Goal: Information Seeking & Learning: Learn about a topic

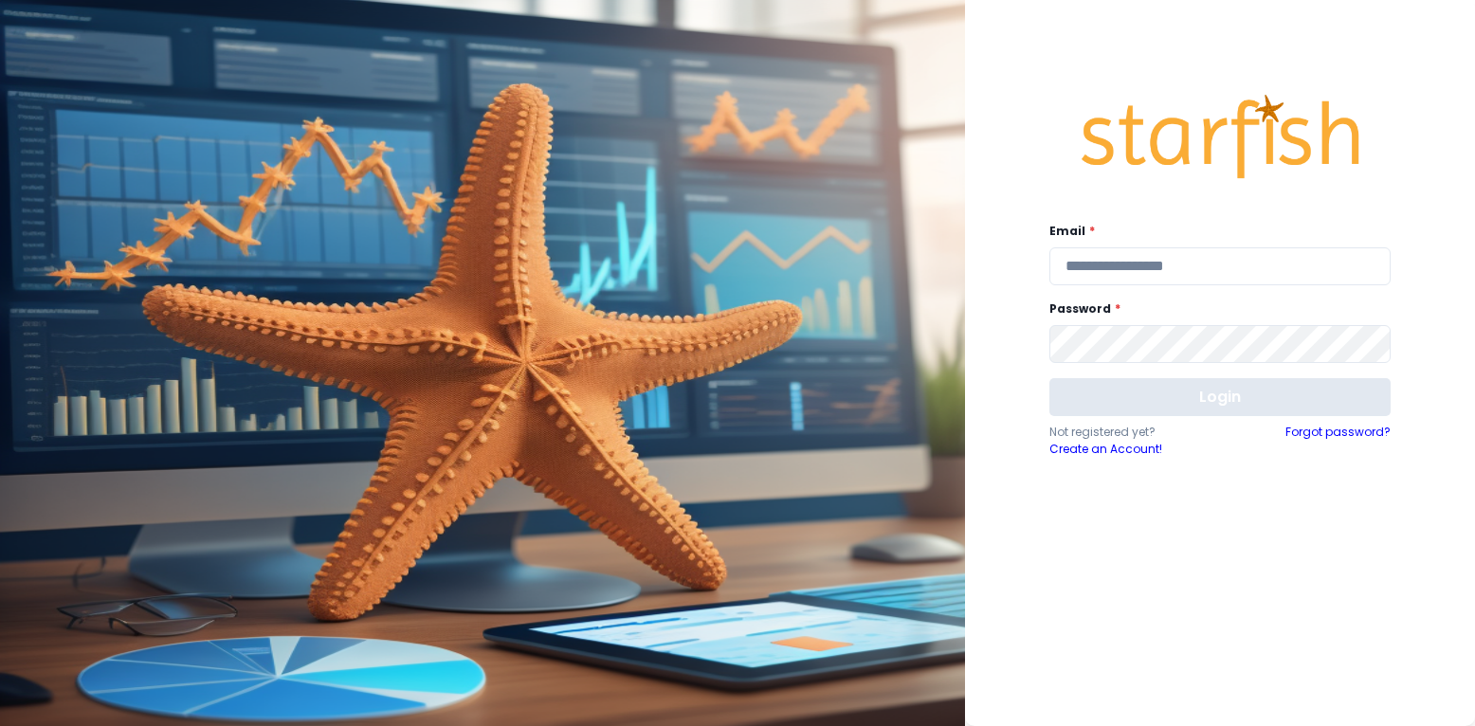
type input "**********"
click at [1202, 399] on button "Login" at bounding box center [1219, 397] width 341 height 38
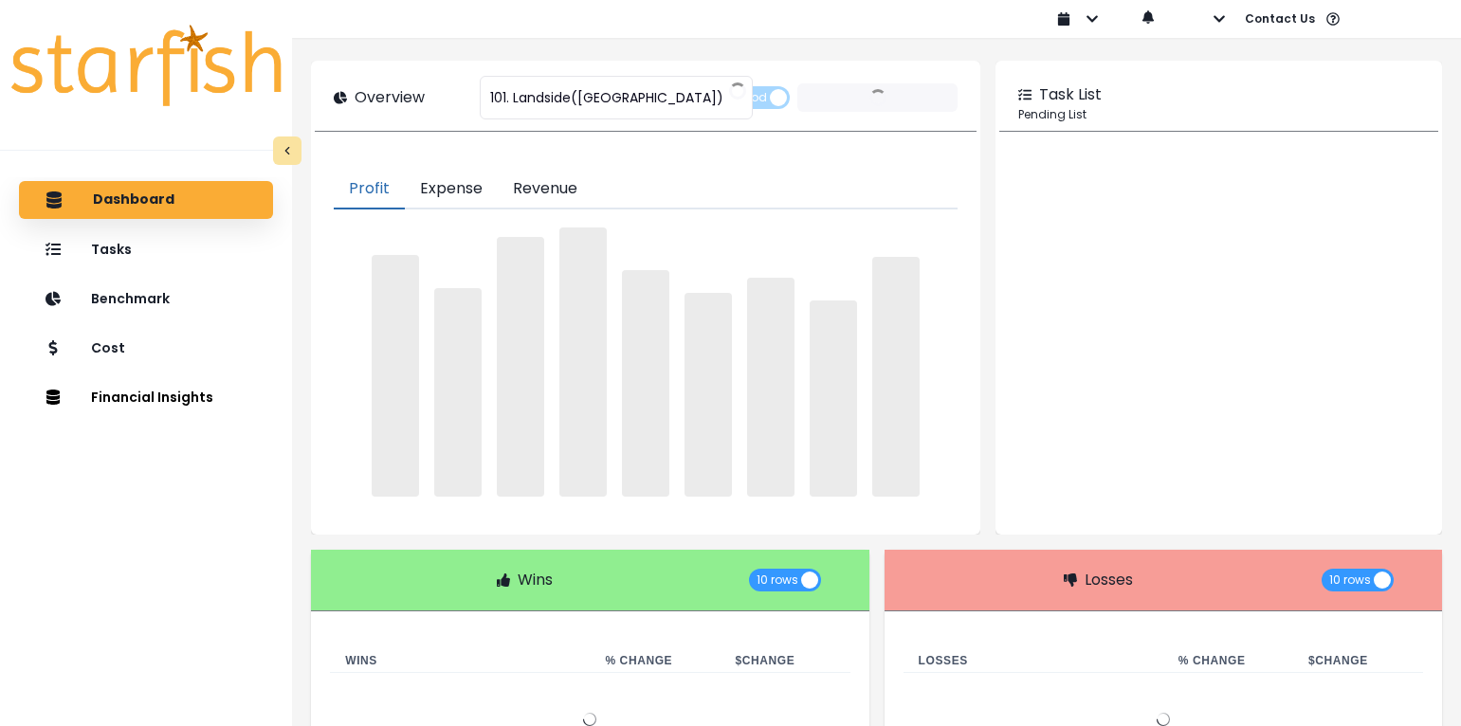
type input "**********"
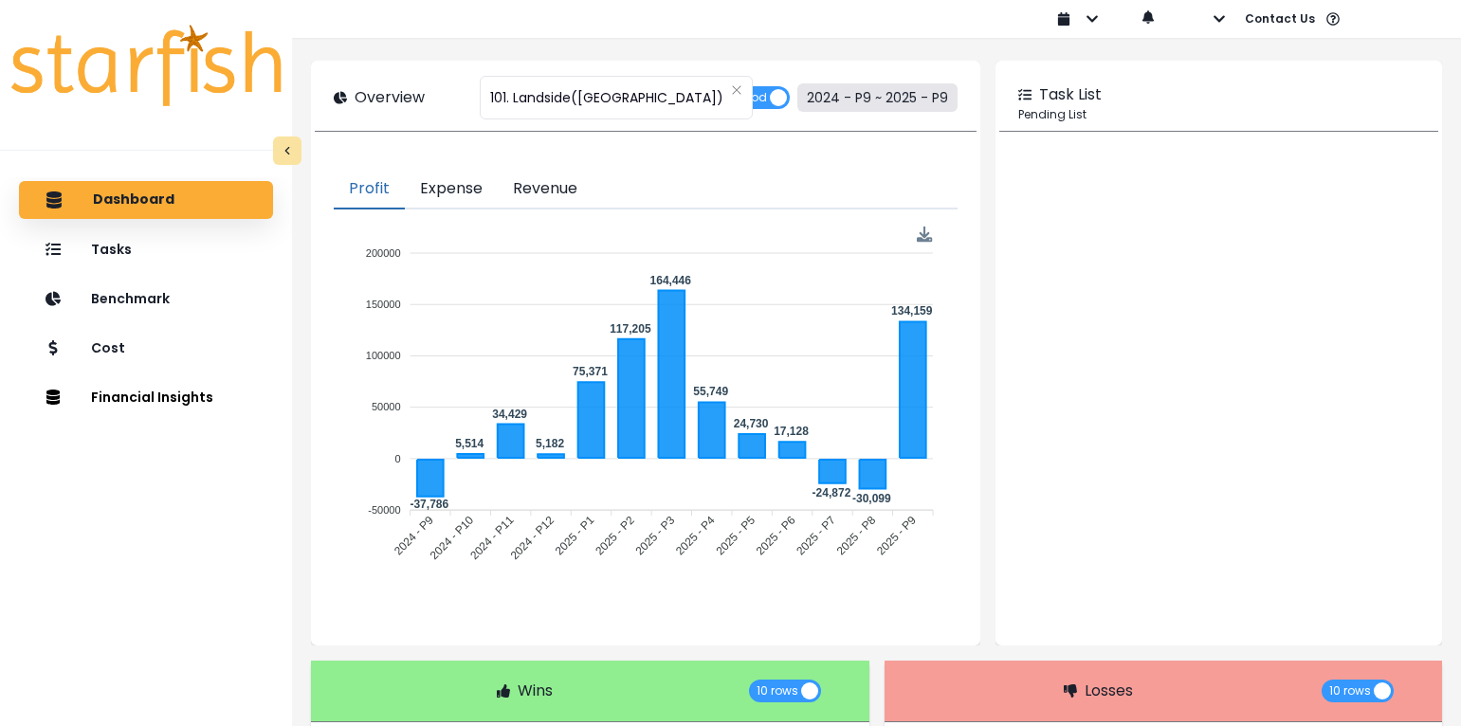
click at [942, 102] on button "2024 - P9 ~ 2025 - P9" at bounding box center [877, 97] width 160 height 28
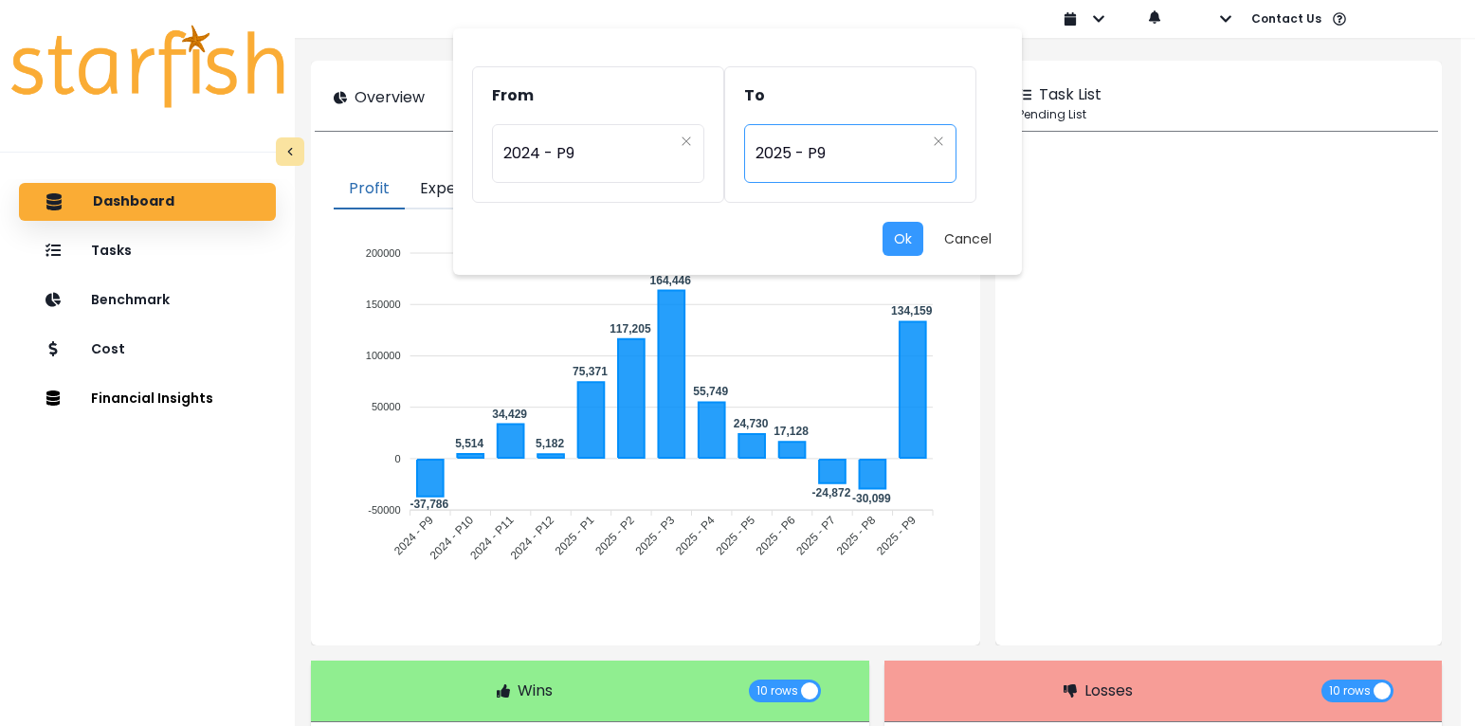
click at [921, 145] on span "2025 - P9" at bounding box center [840, 154] width 170 height 44
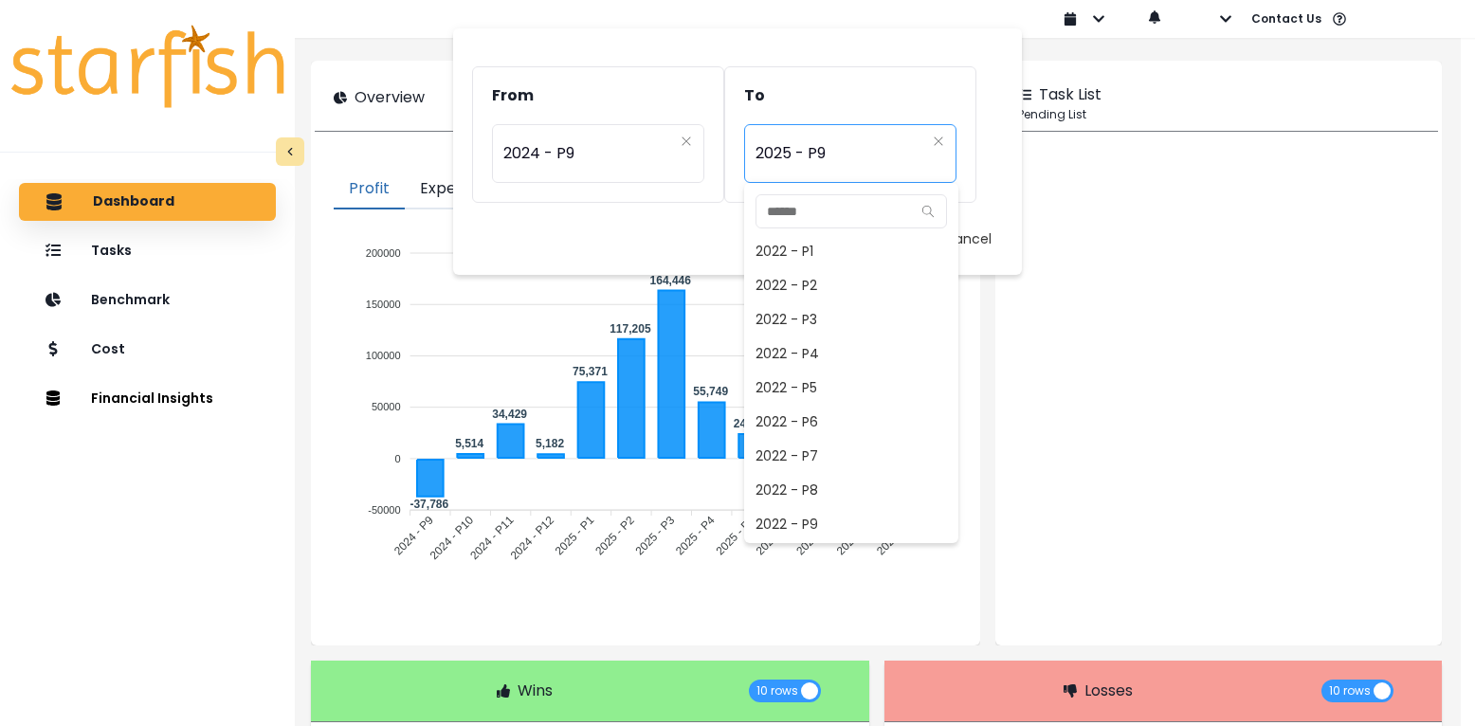
scroll to position [1228, 0]
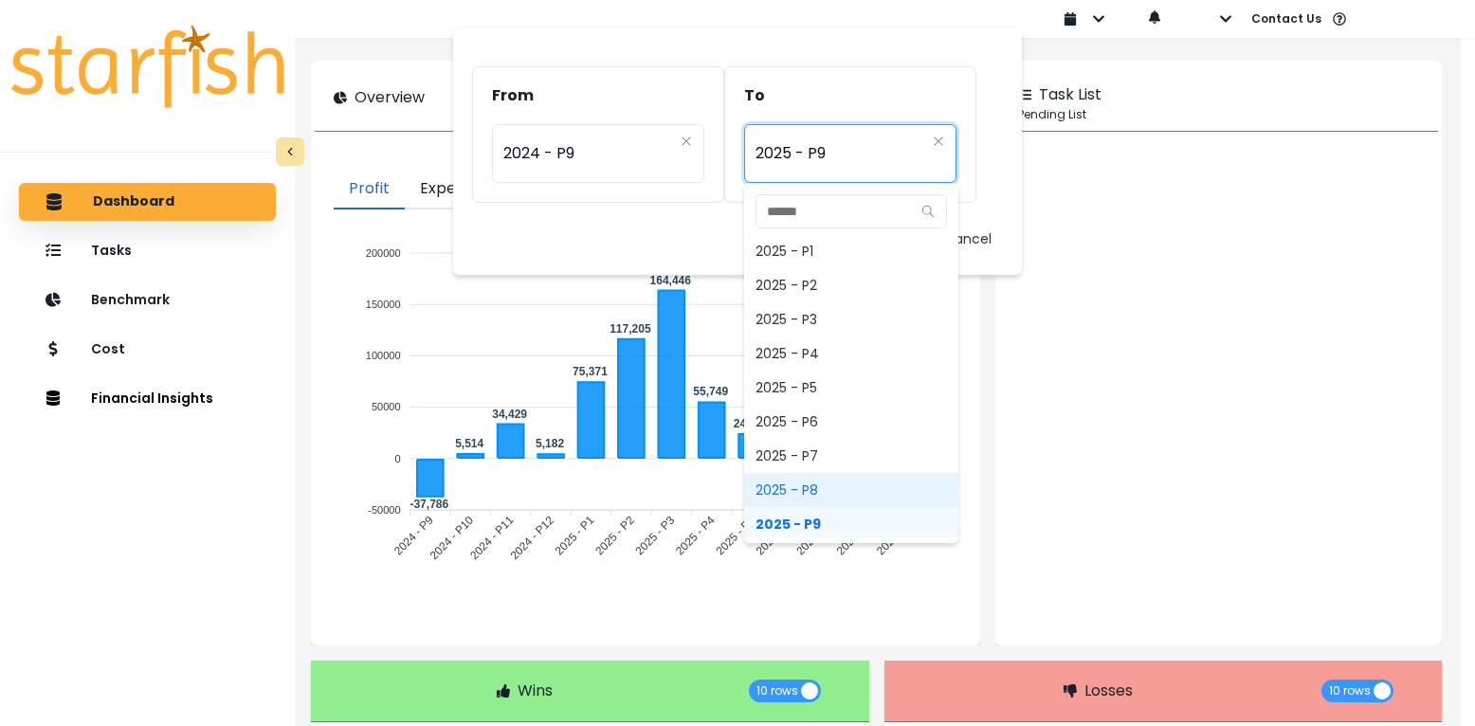
click at [812, 485] on span "2025 - P8" at bounding box center [851, 490] width 214 height 34
type input "*********"
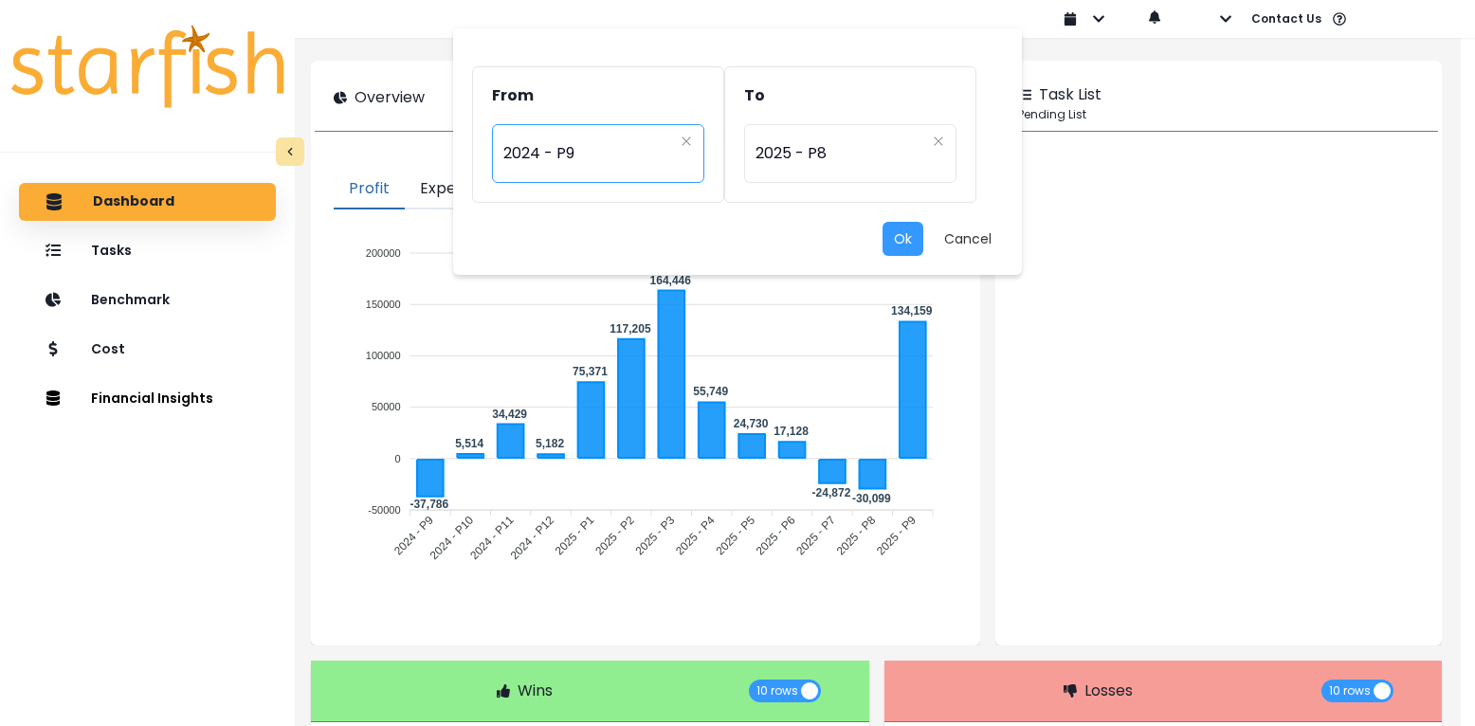
click at [656, 148] on span "2024 - P9" at bounding box center [588, 154] width 170 height 44
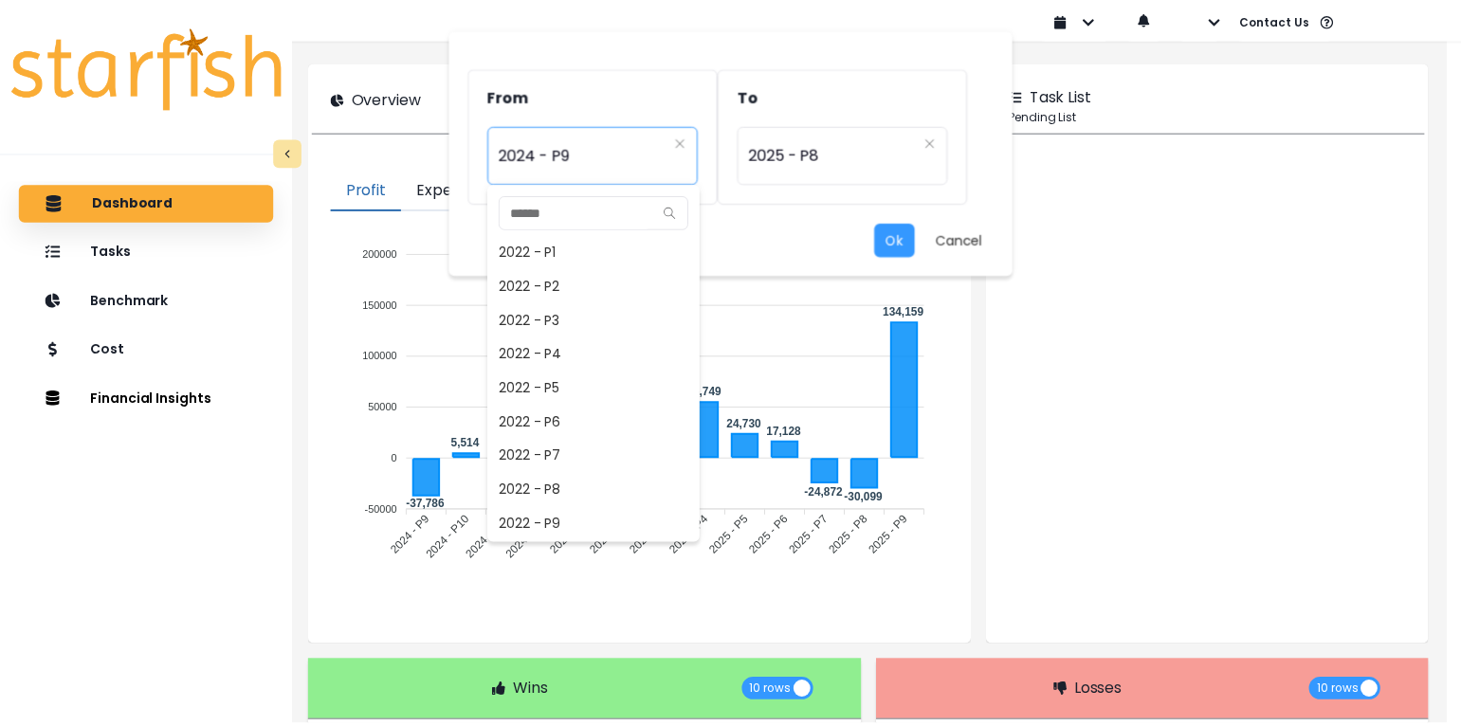
scroll to position [819, 0]
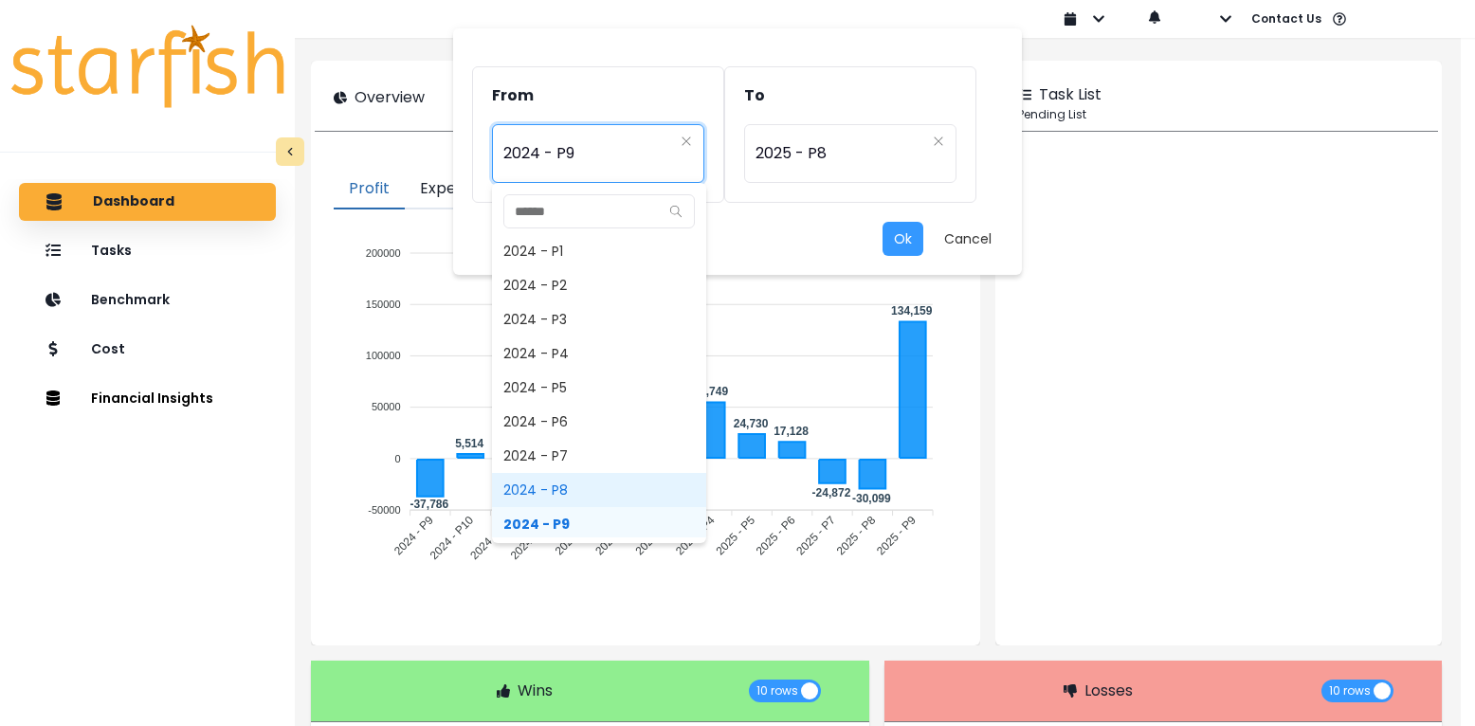
click at [560, 481] on span "2024 - P8" at bounding box center [599, 490] width 214 height 34
type input "*********"
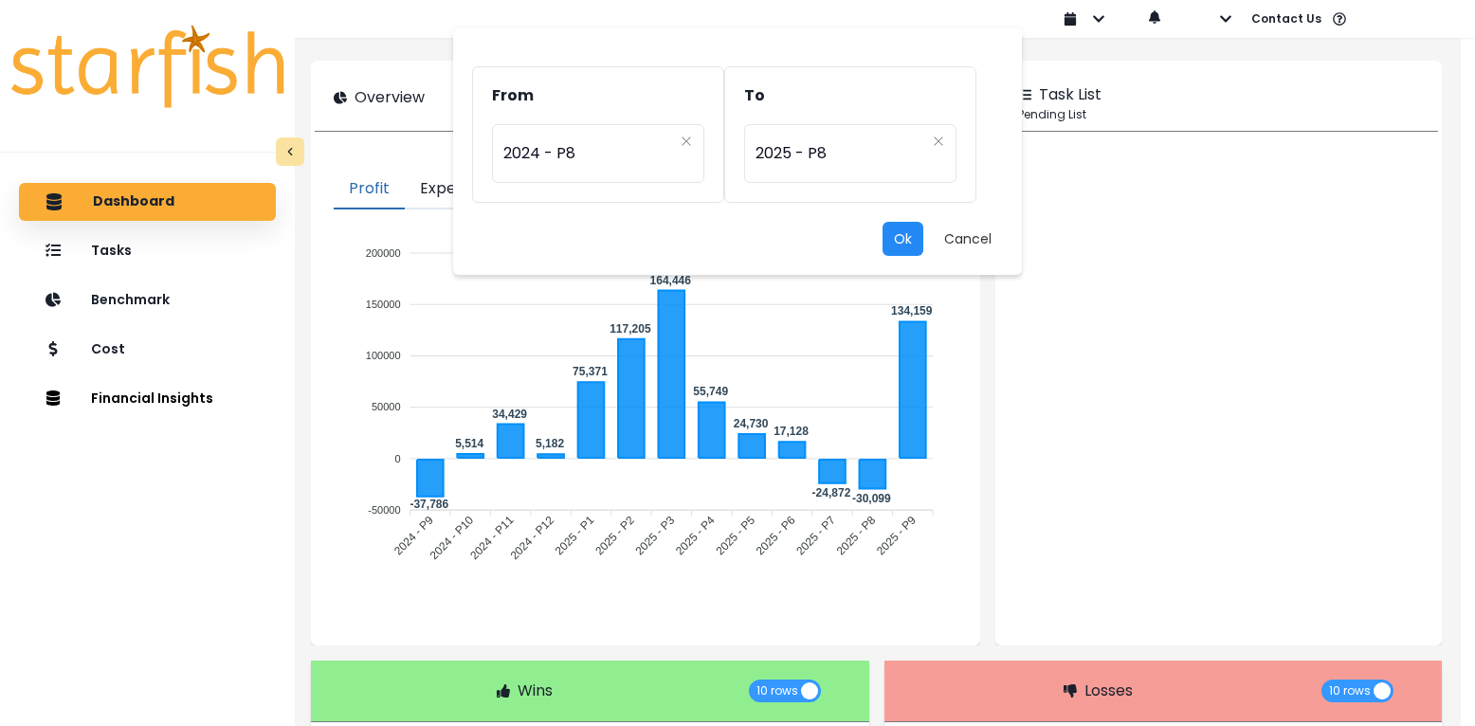
click at [915, 245] on button "Ok" at bounding box center [902, 239] width 41 height 34
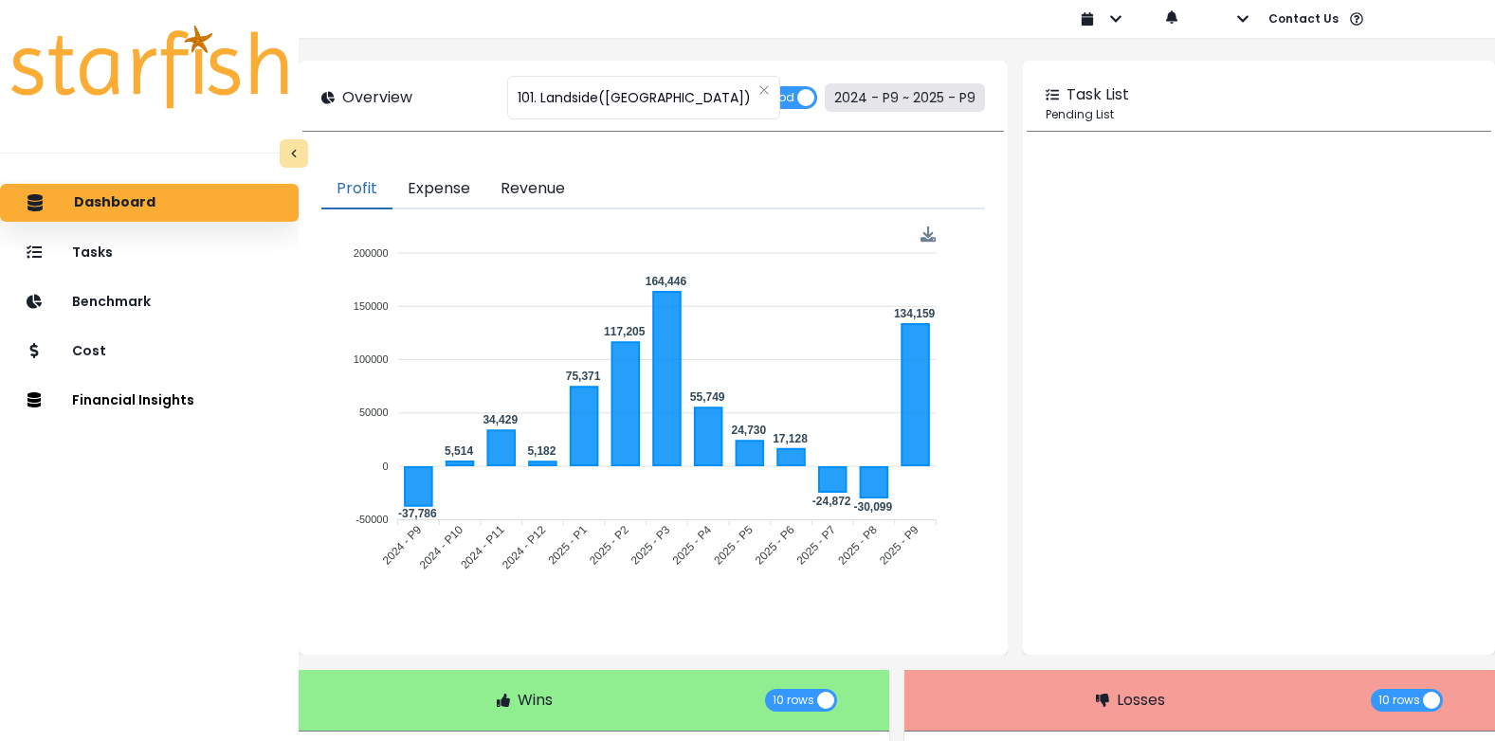
click at [954, 97] on button "2024 - P9 ~ 2025 - P9" at bounding box center [905, 97] width 160 height 28
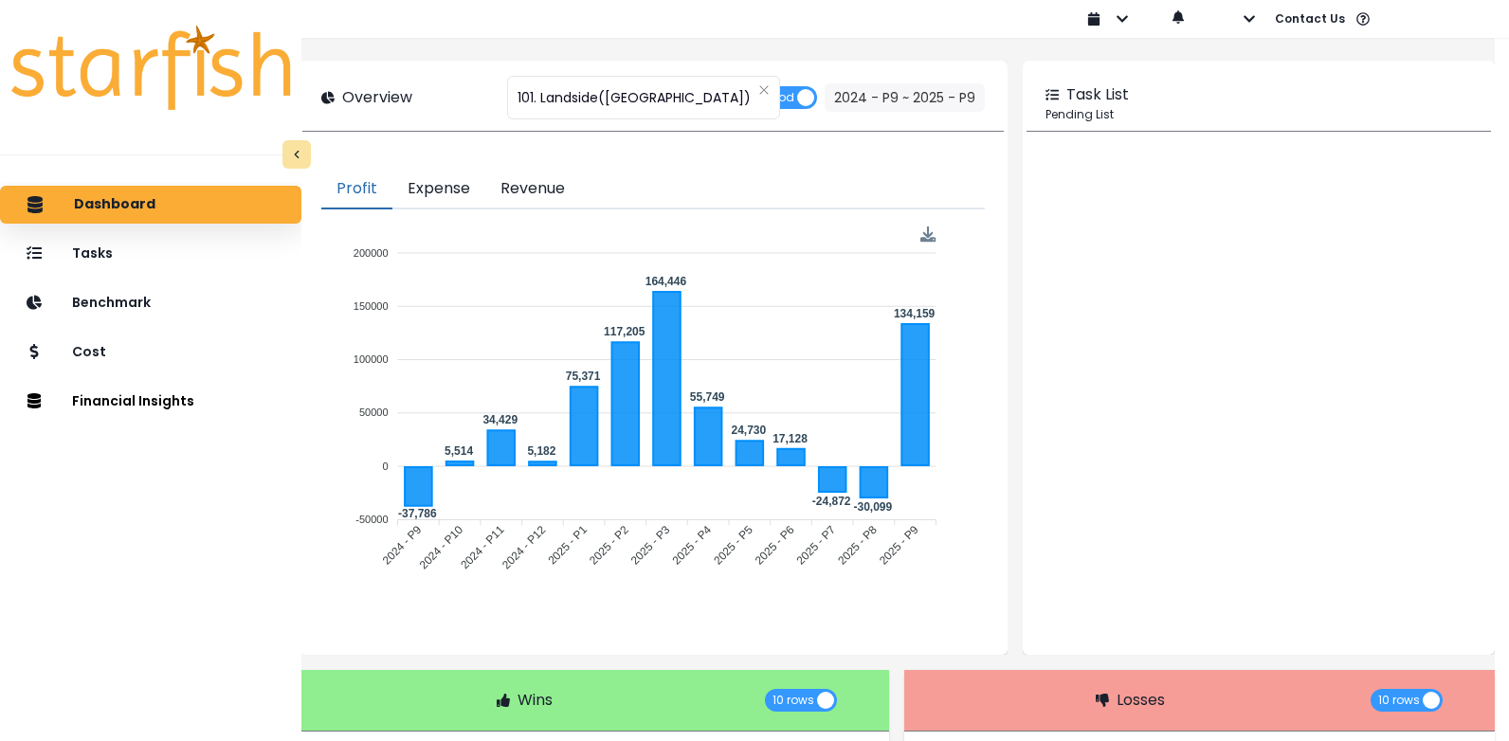
click at [943, 148] on div "********* 2025 - P9" at bounding box center [867, 153] width 212 height 59
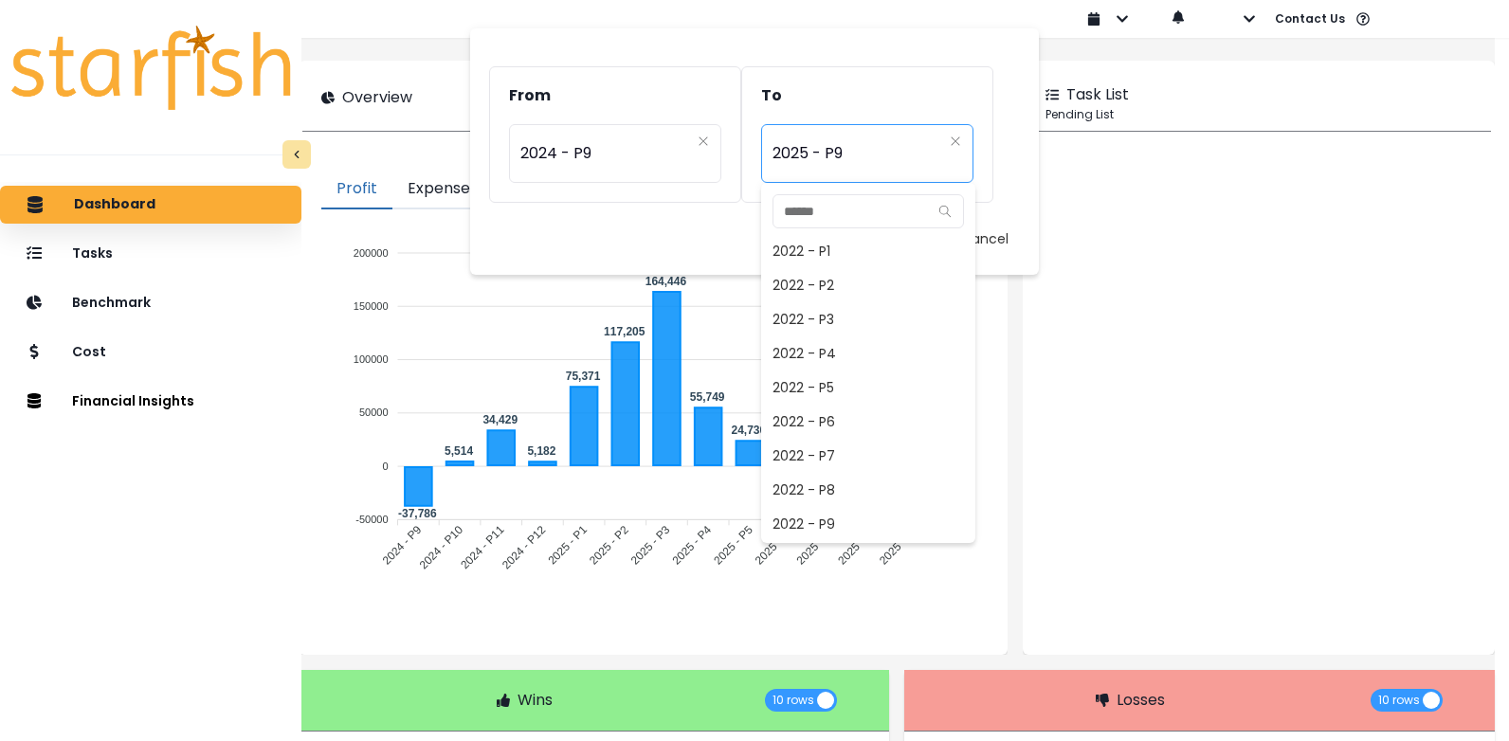
scroll to position [1228, 0]
click at [836, 486] on span "2025 - P8" at bounding box center [868, 490] width 214 height 34
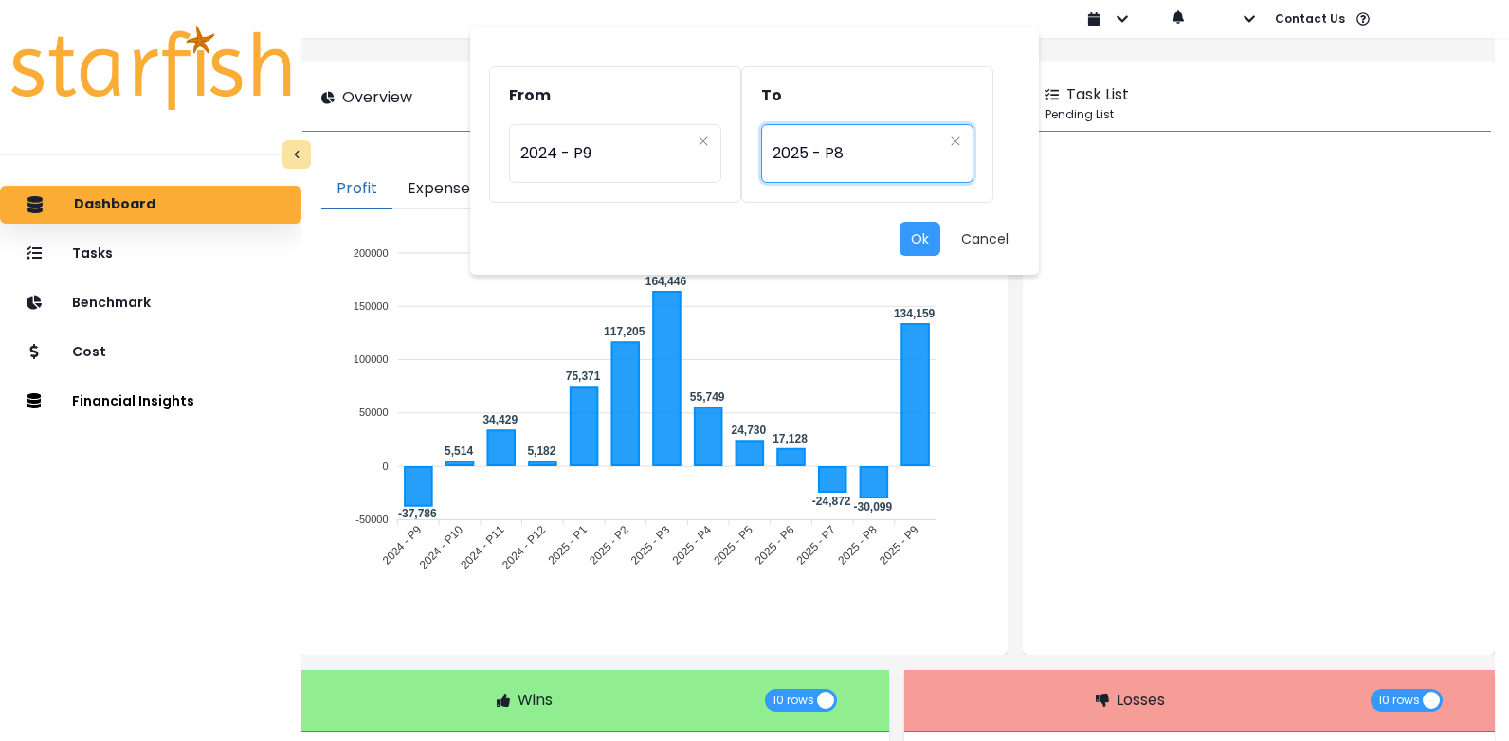
type input "*********"
click at [720, 161] on div "********* 2024 - P9" at bounding box center [615, 153] width 212 height 59
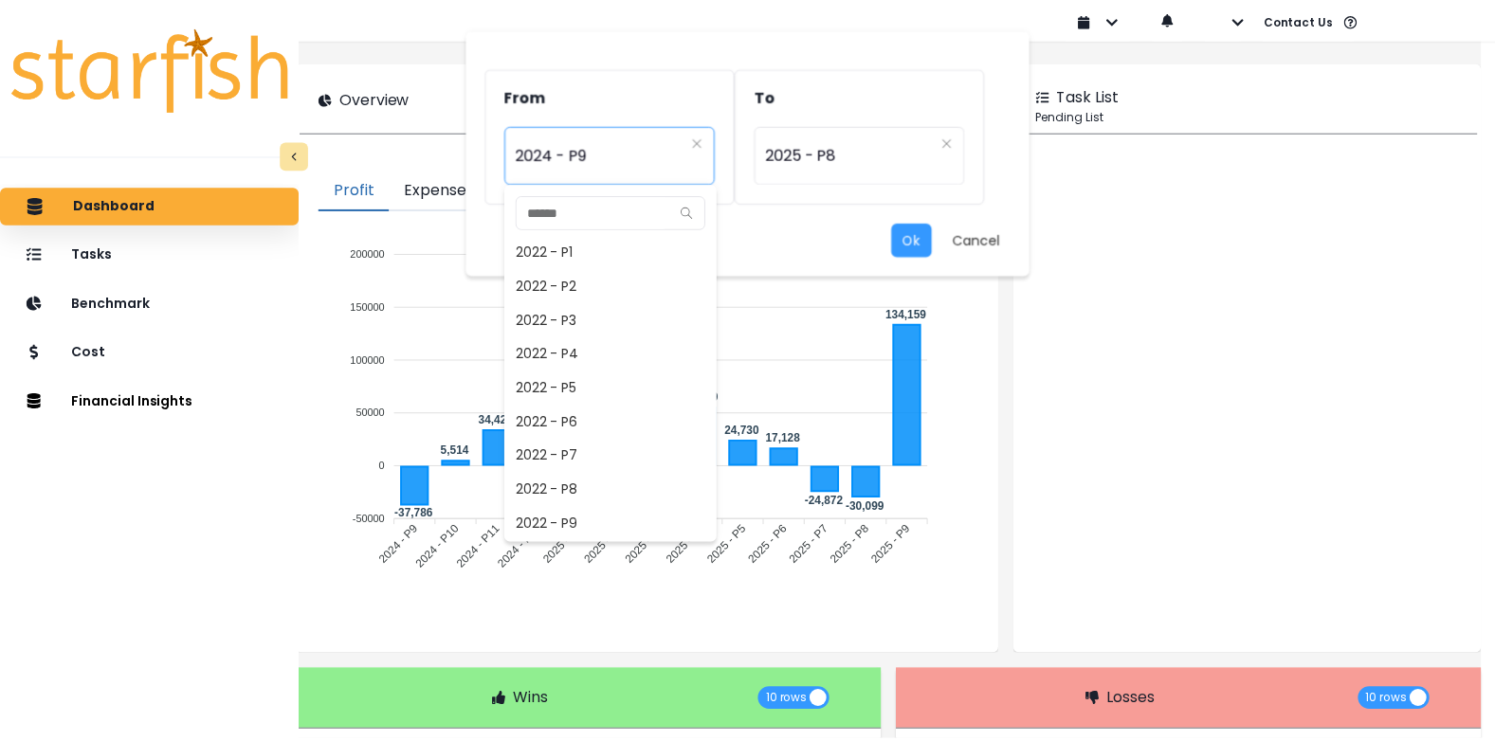
scroll to position [819, 0]
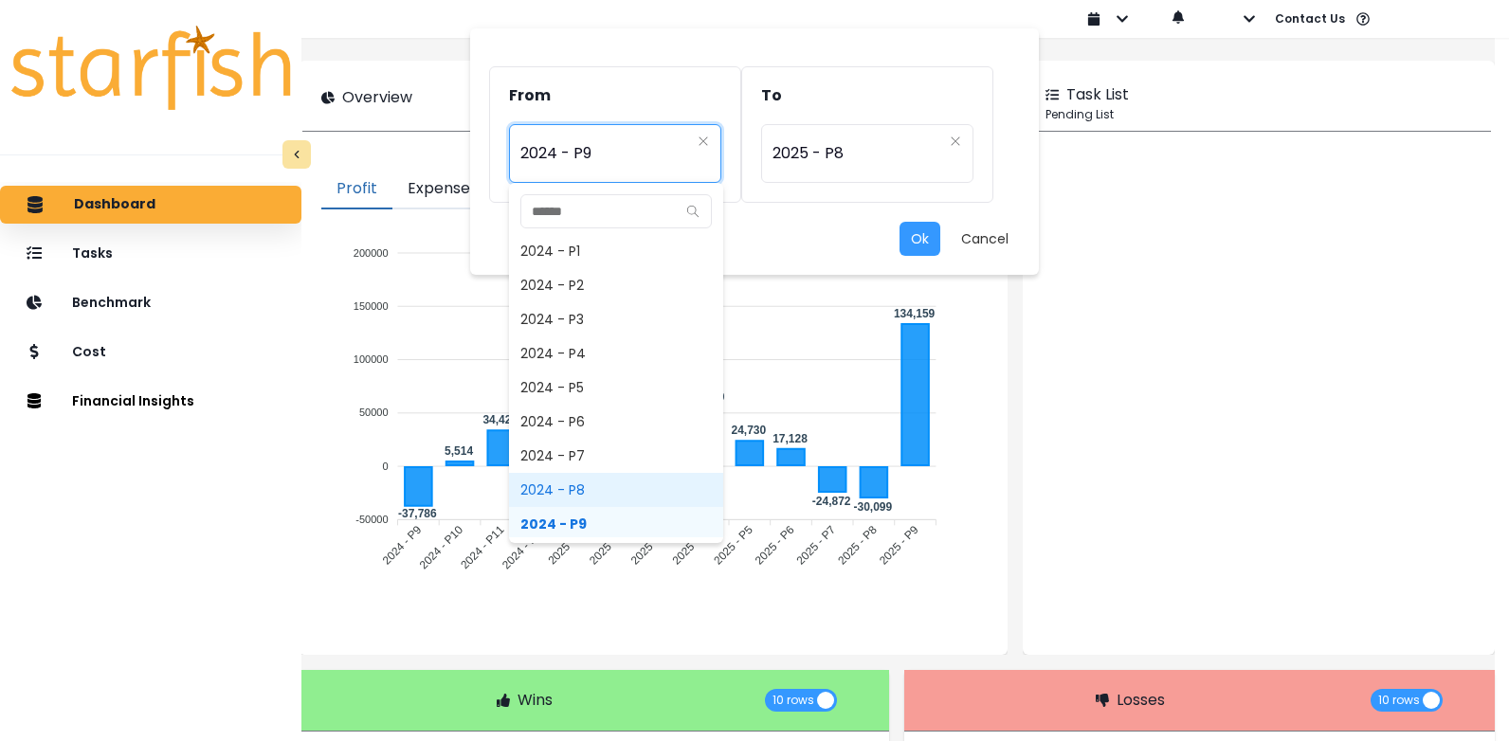
click at [603, 492] on span "2024 - P8" at bounding box center [616, 490] width 214 height 34
type input "*********"
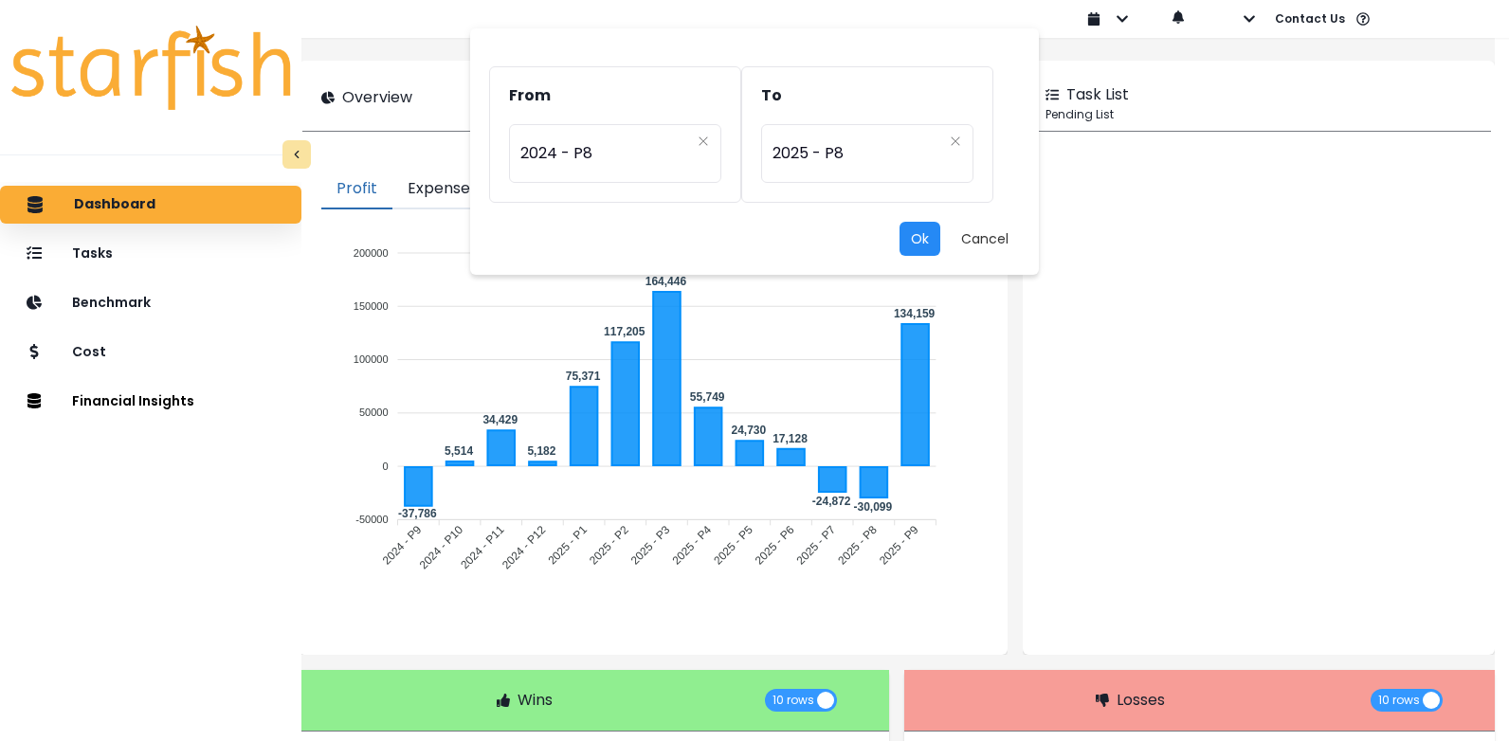
click at [910, 235] on button "Ok" at bounding box center [919, 239] width 41 height 34
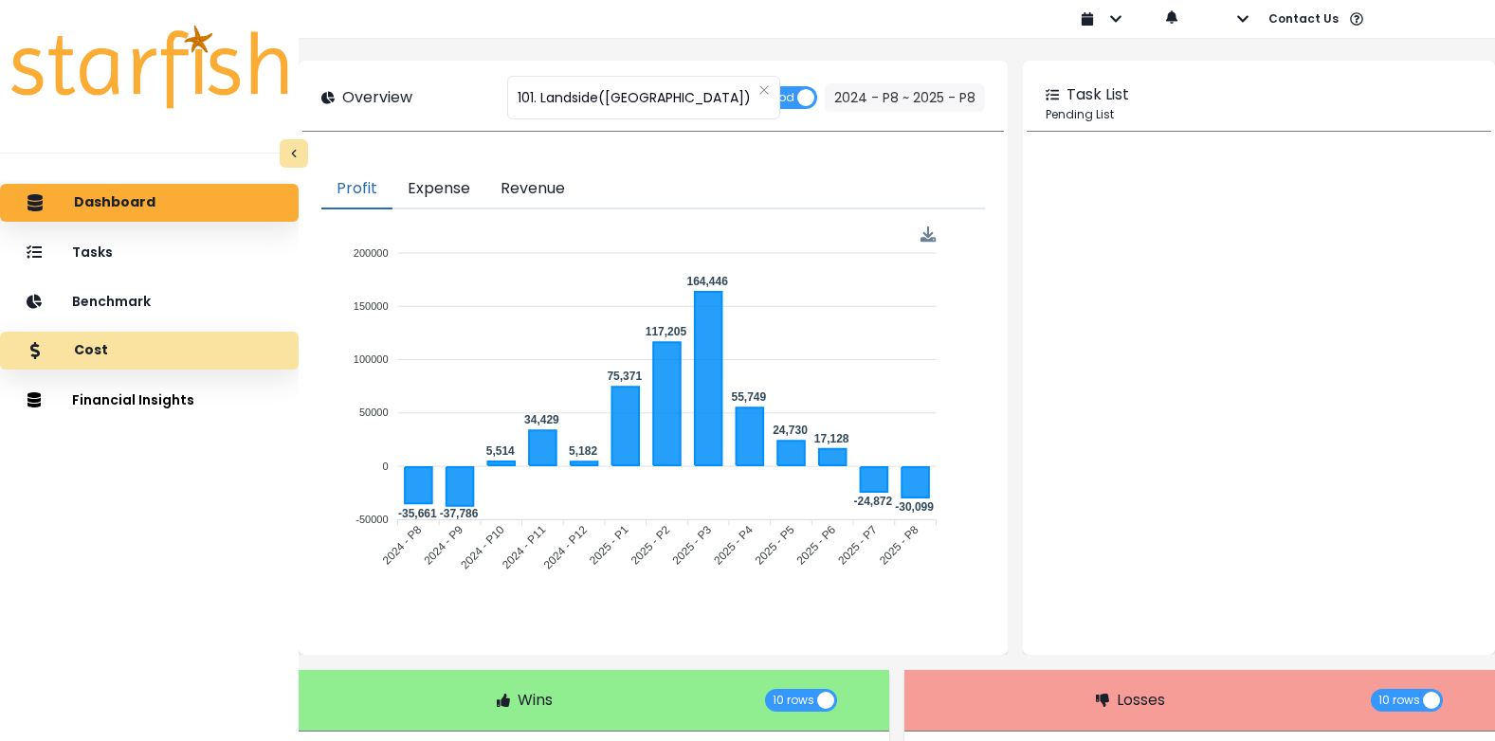
click at [127, 342] on div "Cost" at bounding box center [149, 351] width 268 height 40
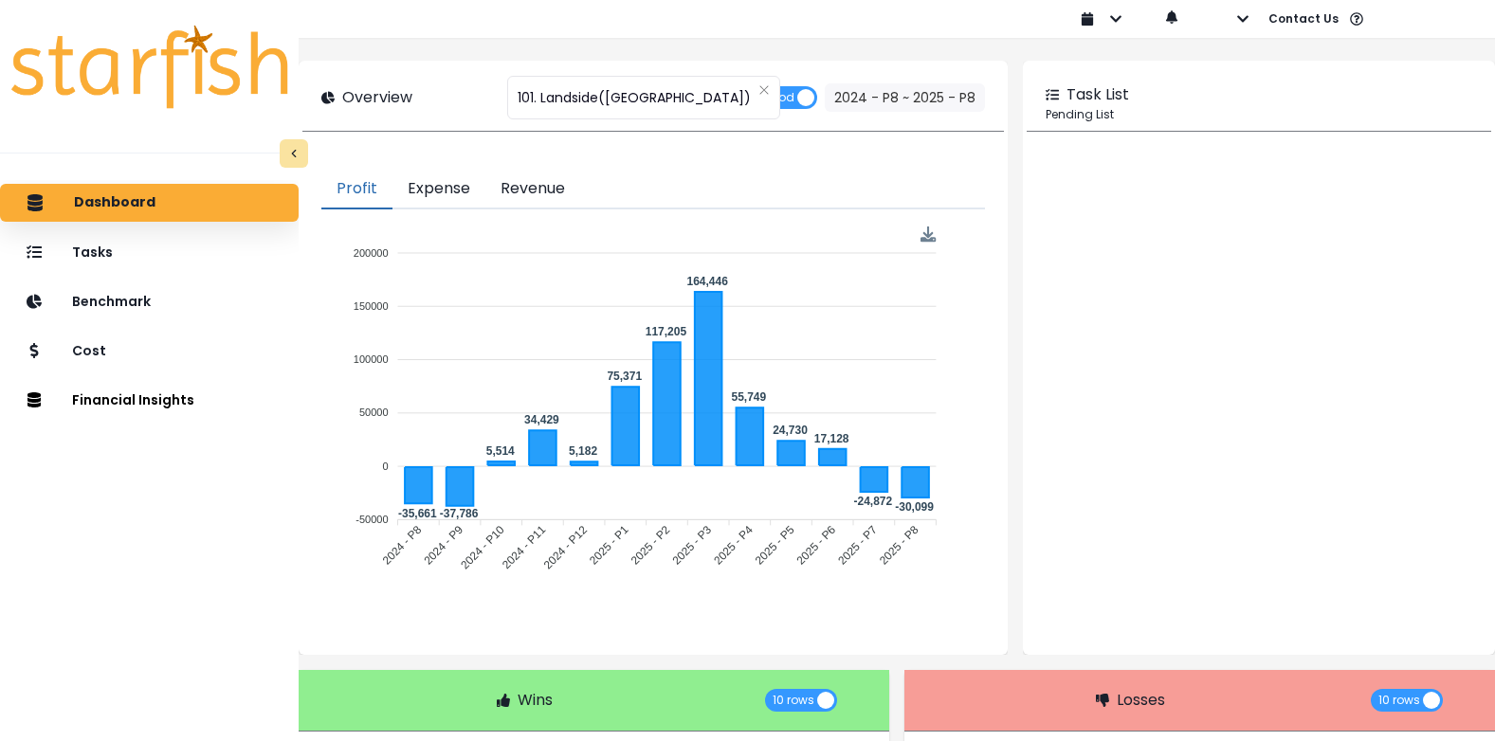
click at [154, 352] on div "Cost" at bounding box center [149, 351] width 268 height 39
click at [169, 372] on div "Dashboard Tasks Benchmark Cost Financial Insights Comparison Overtime" at bounding box center [149, 479] width 299 height 599
click at [169, 368] on div "Cost" at bounding box center [149, 351] width 268 height 39
click at [168, 363] on div "Cost" at bounding box center [149, 351] width 268 height 39
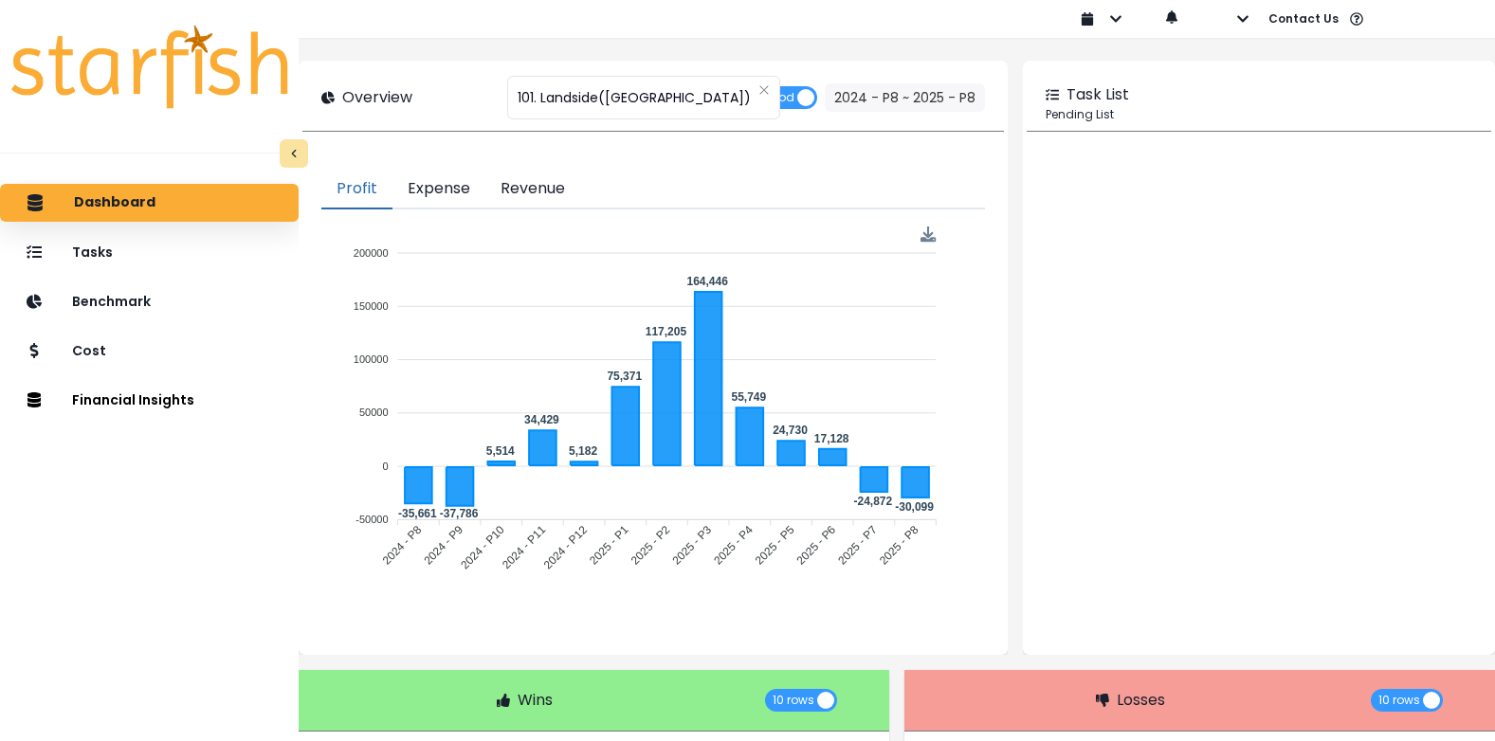
click at [162, 393] on button "Financial Insights" at bounding box center [149, 400] width 299 height 38
click at [162, 357] on div "Cost" at bounding box center [149, 351] width 268 height 39
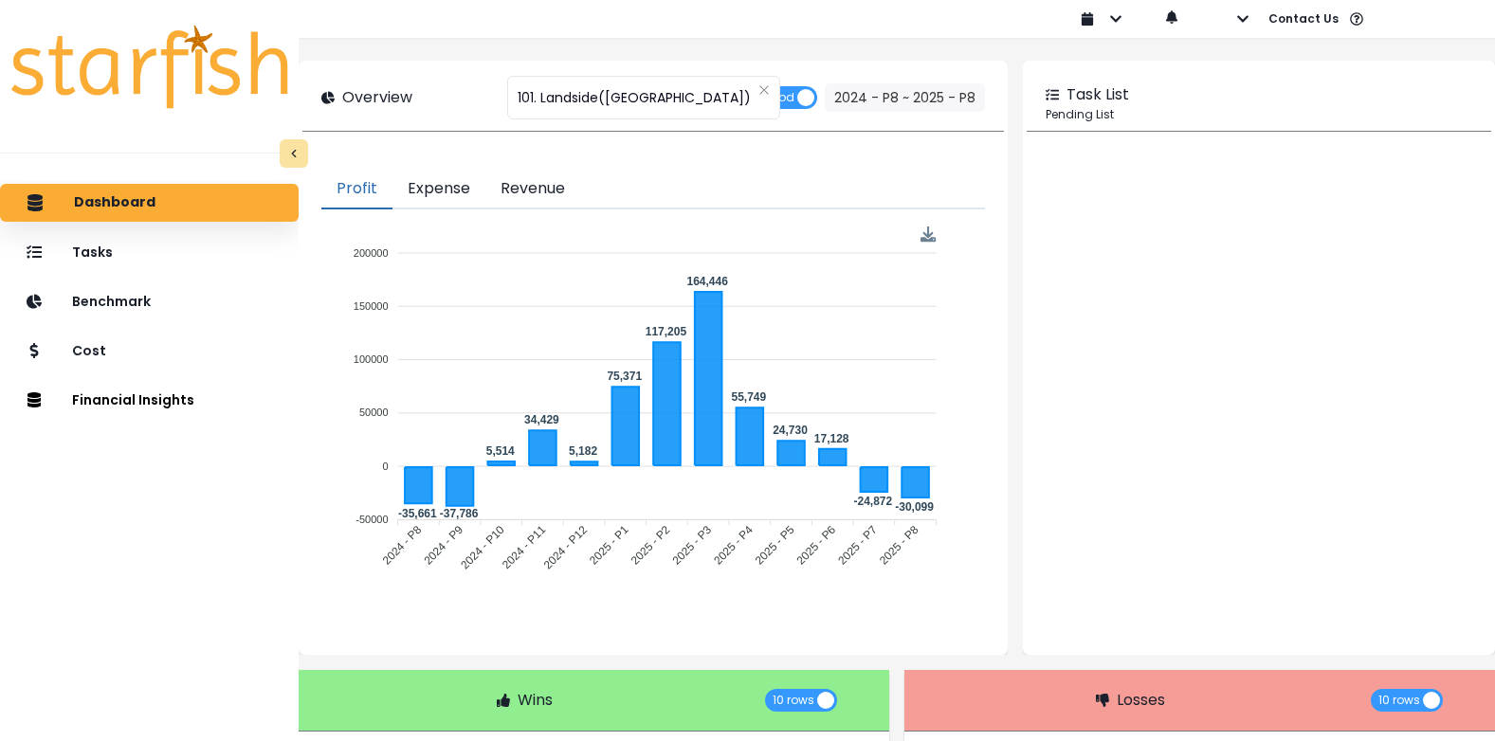
click at [138, 260] on div "Tasks" at bounding box center [149, 252] width 268 height 39
click at [189, 353] on div "Cost" at bounding box center [149, 351] width 268 height 39
click at [188, 352] on div "Cost" at bounding box center [149, 351] width 268 height 39
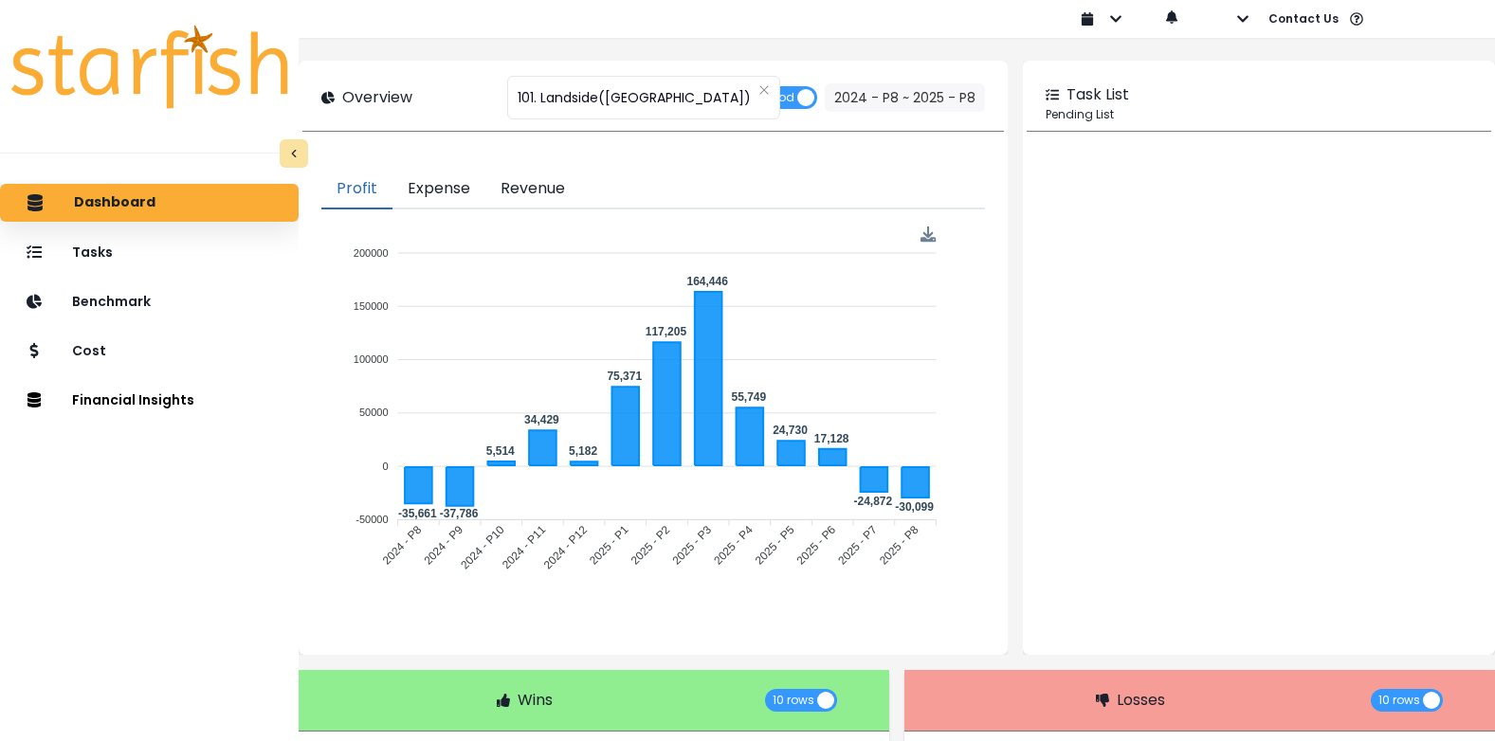
click at [188, 352] on div "Cost" at bounding box center [149, 351] width 268 height 39
click at [198, 357] on div "Cost" at bounding box center [149, 351] width 268 height 39
click at [199, 342] on div "Cost" at bounding box center [149, 351] width 268 height 39
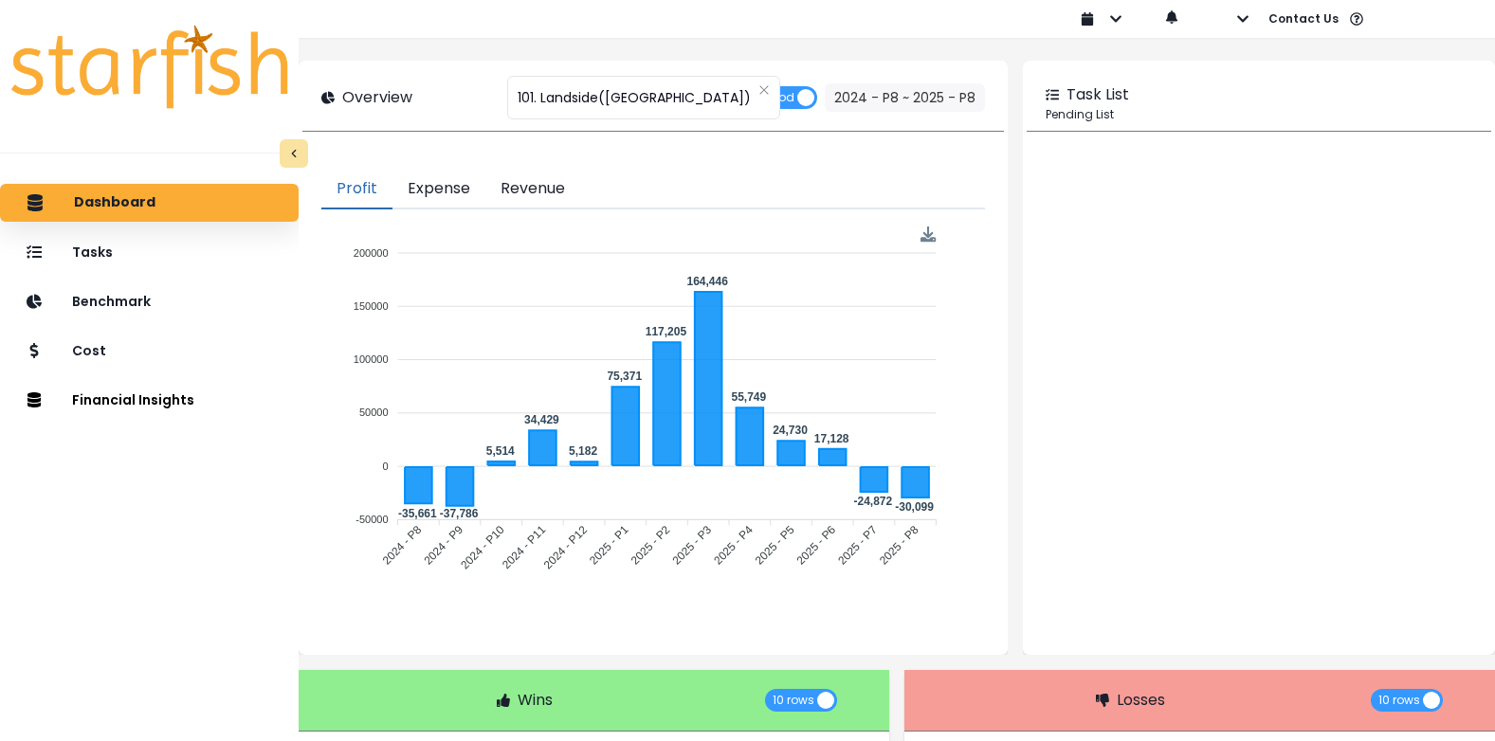
click at [147, 300] on p "Benchmark" at bounding box center [111, 302] width 79 height 16
click at [139, 356] on div "Cost" at bounding box center [149, 351] width 268 height 39
click at [139, 355] on div "Cost" at bounding box center [149, 351] width 268 height 39
click at [144, 405] on button "Financial Insights" at bounding box center [149, 400] width 299 height 38
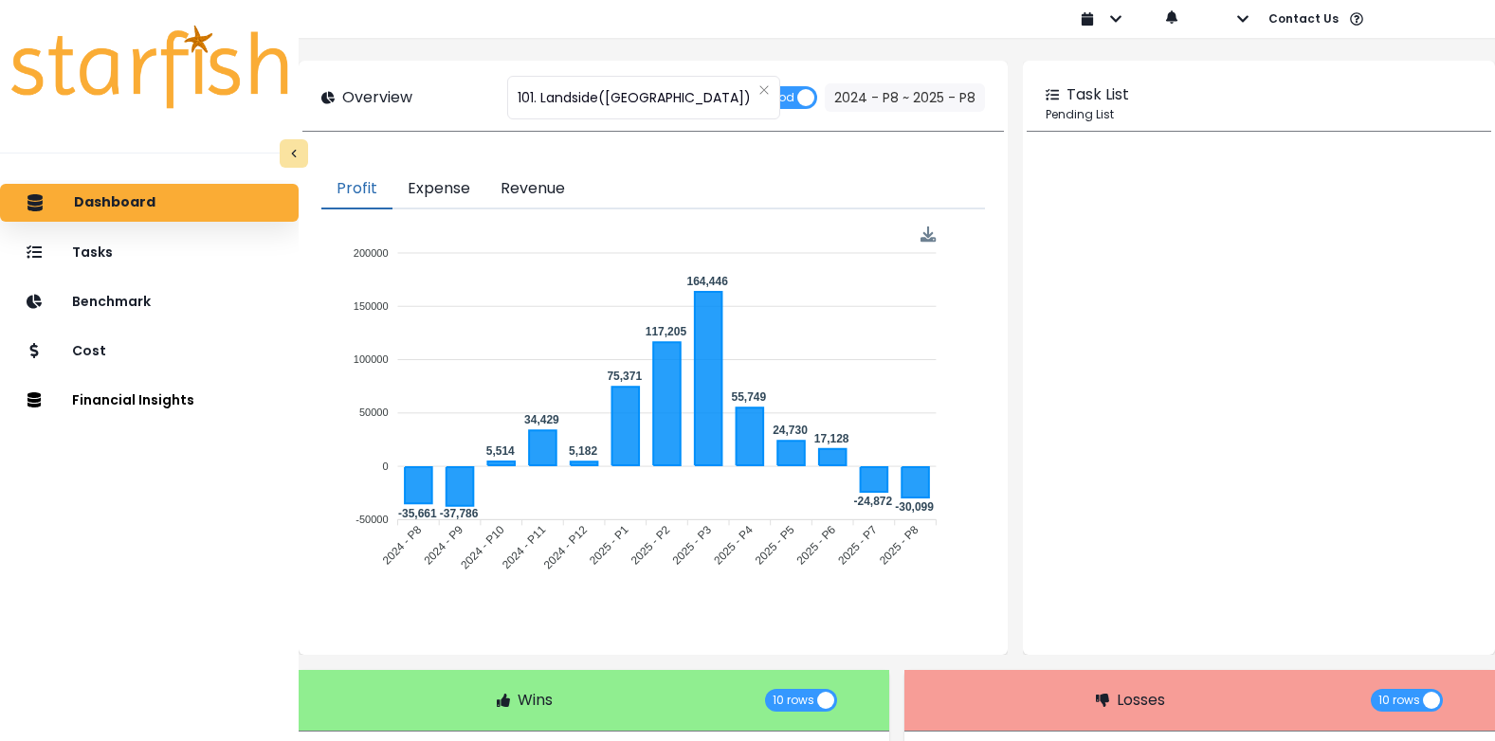
click at [144, 405] on button "Financial Insights" at bounding box center [149, 400] width 299 height 38
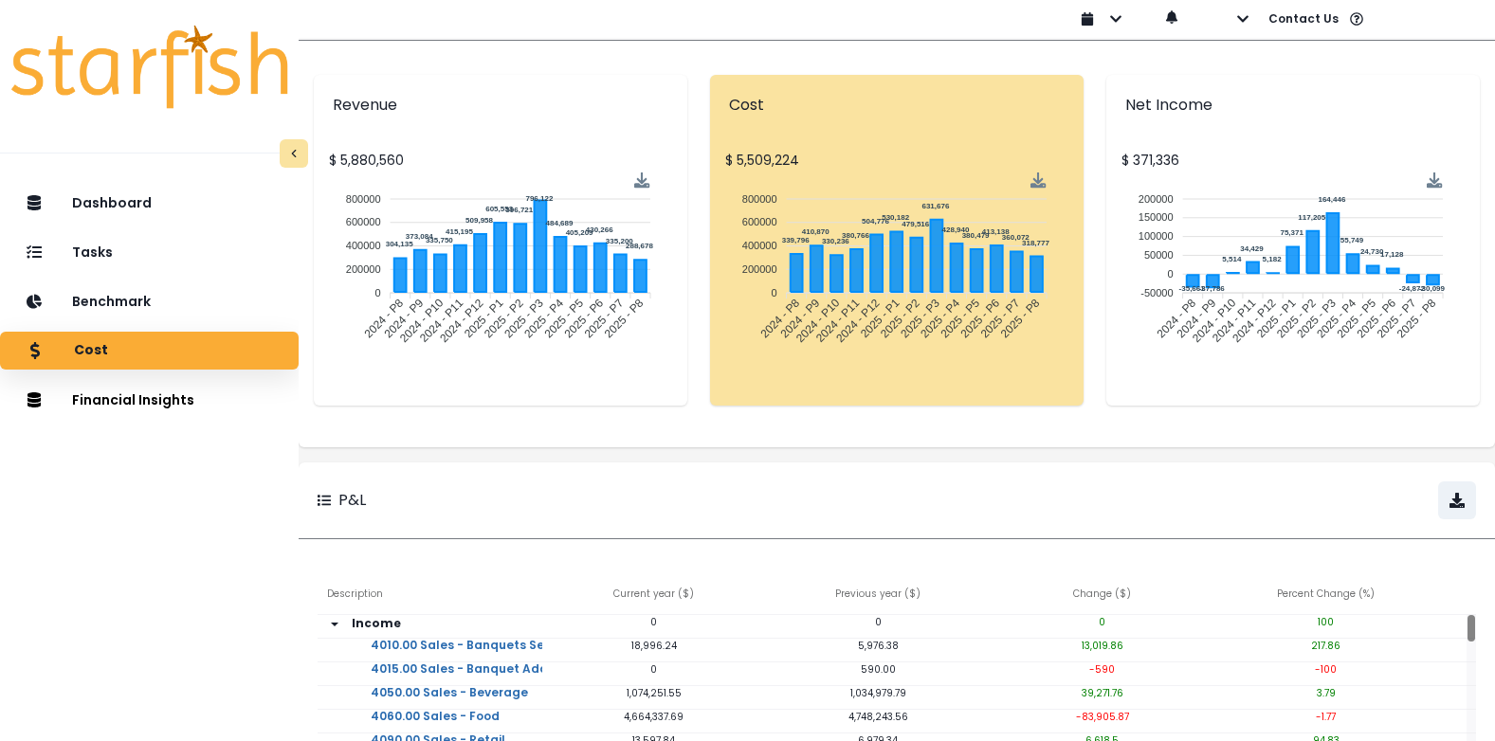
scroll to position [354, 0]
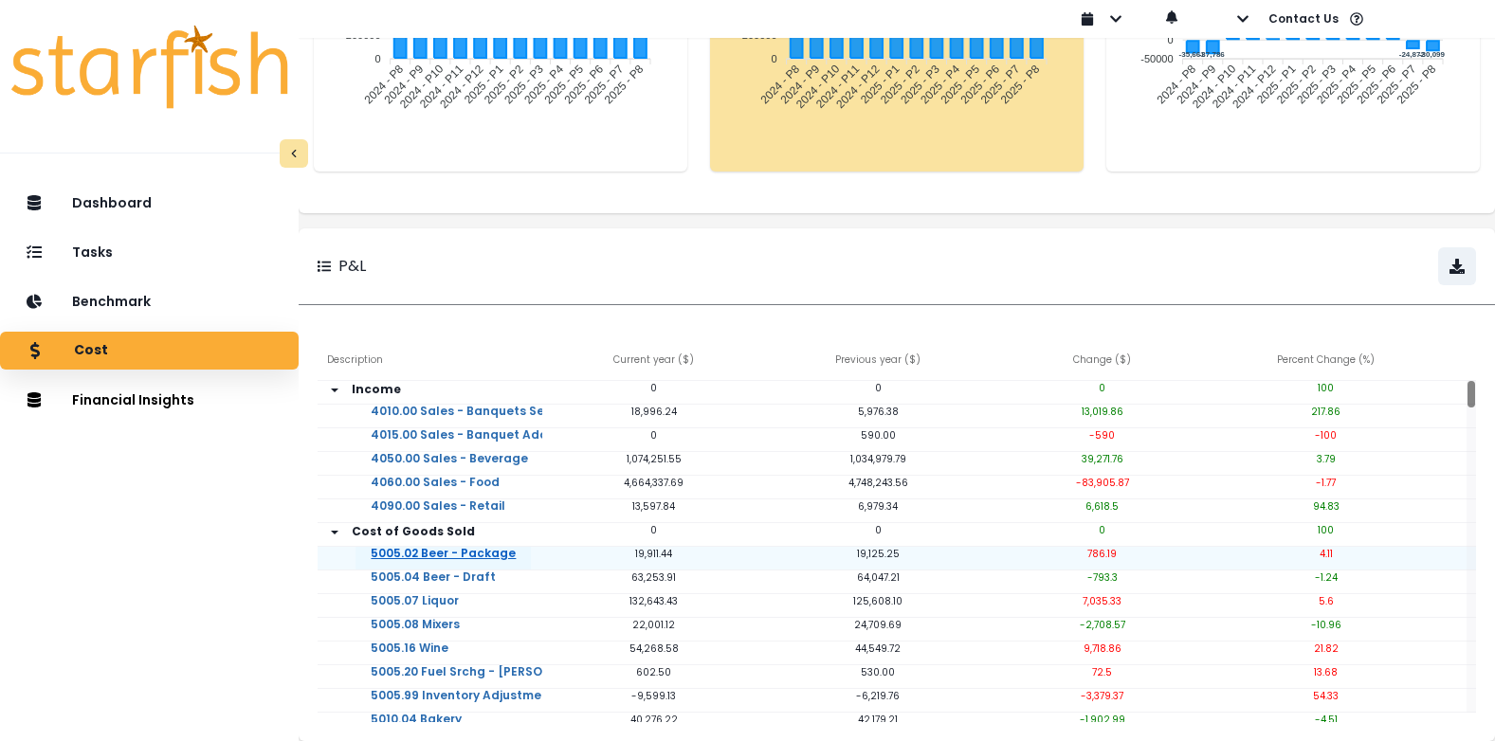
click at [516, 547] on link "5005.02 Beer - Package" at bounding box center [442, 566] width 175 height 38
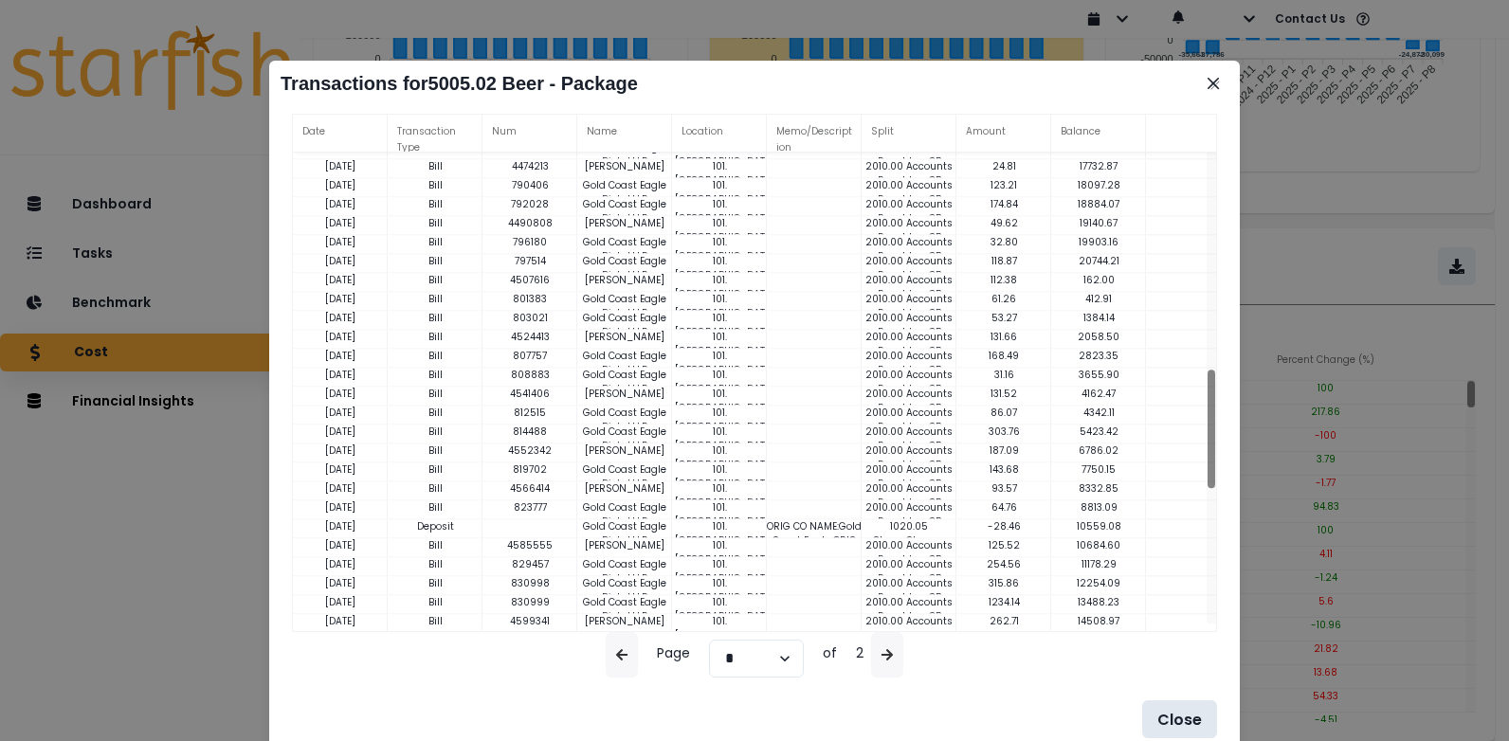
click at [1206, 710] on button "Close" at bounding box center [1179, 719] width 75 height 38
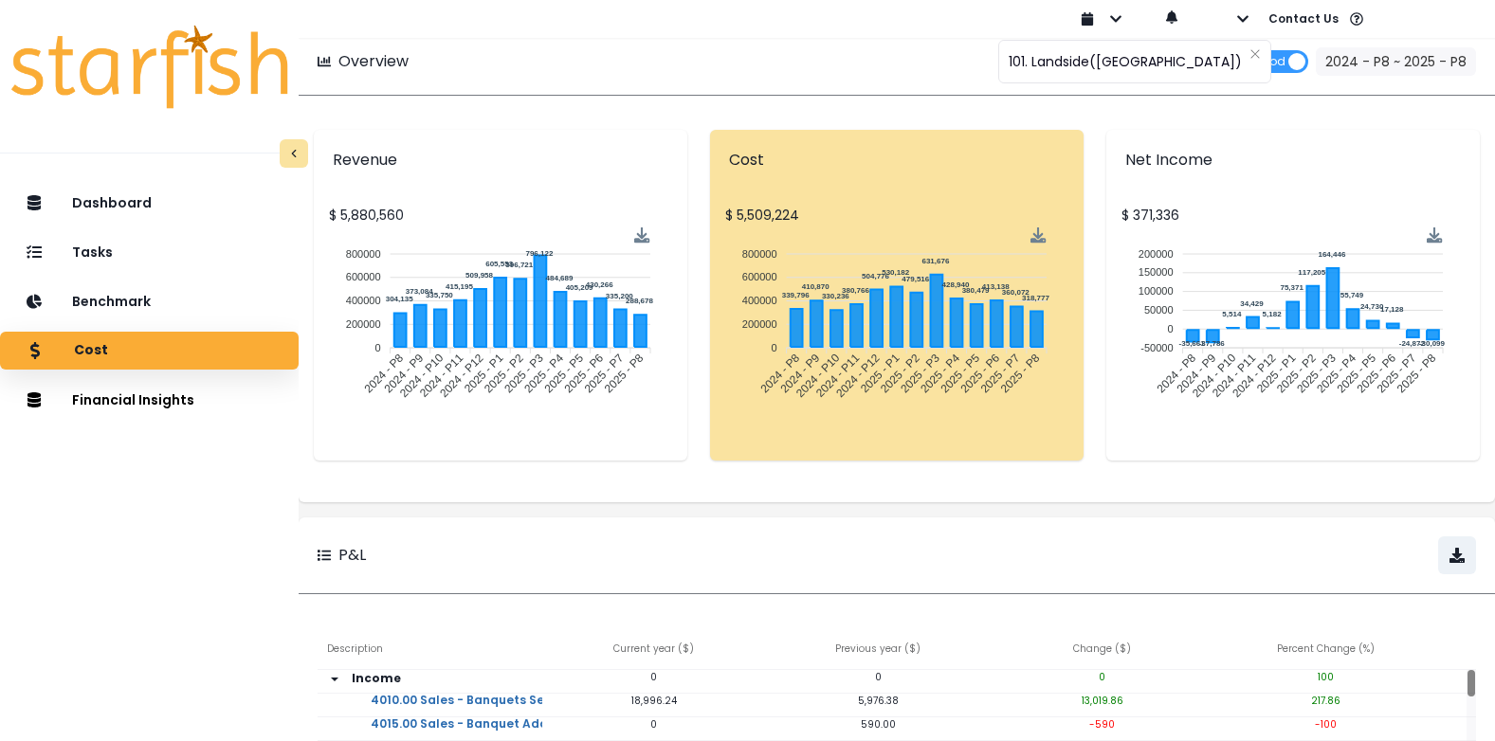
scroll to position [0, 0]
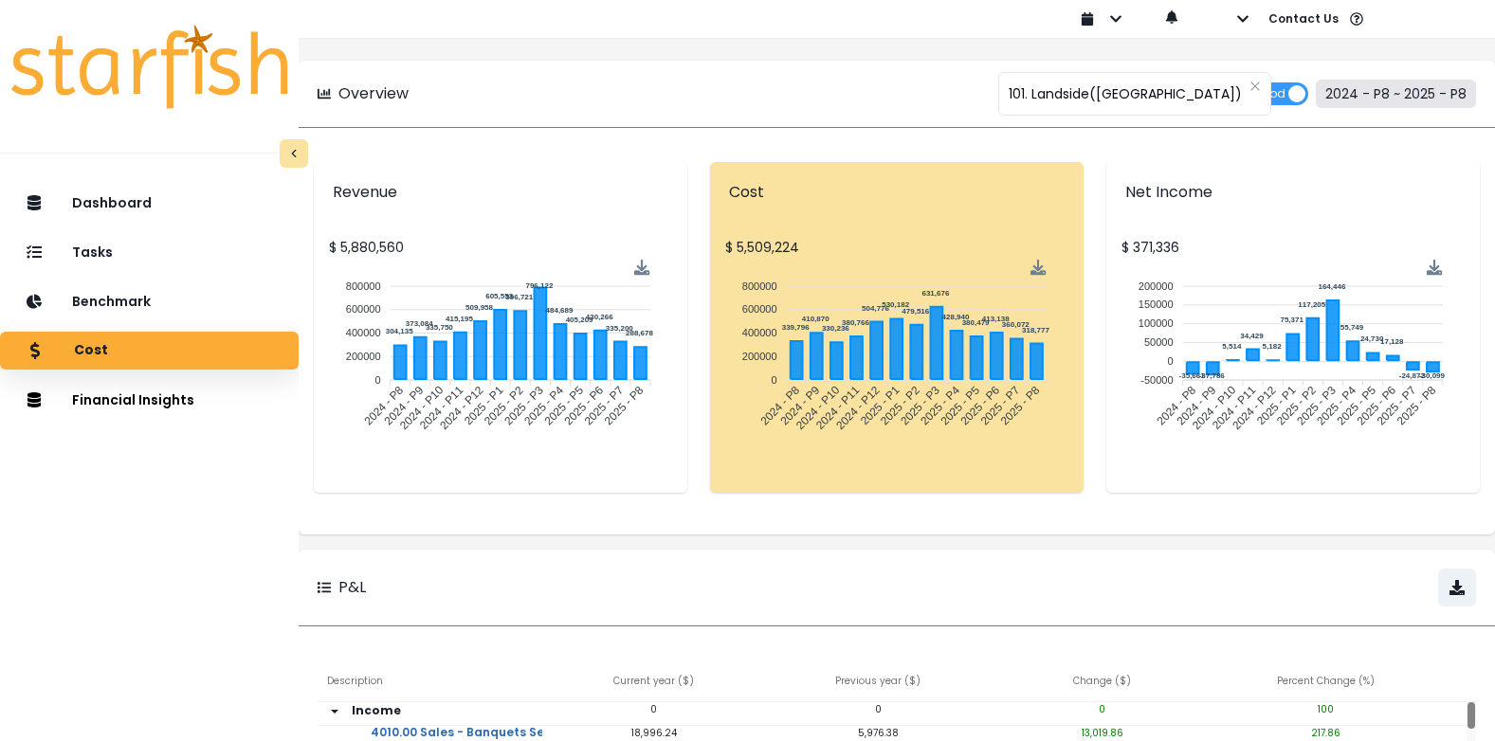
click at [1393, 92] on button "2024 - P8 ~ 2025 - P8" at bounding box center [1396, 94] width 160 height 28
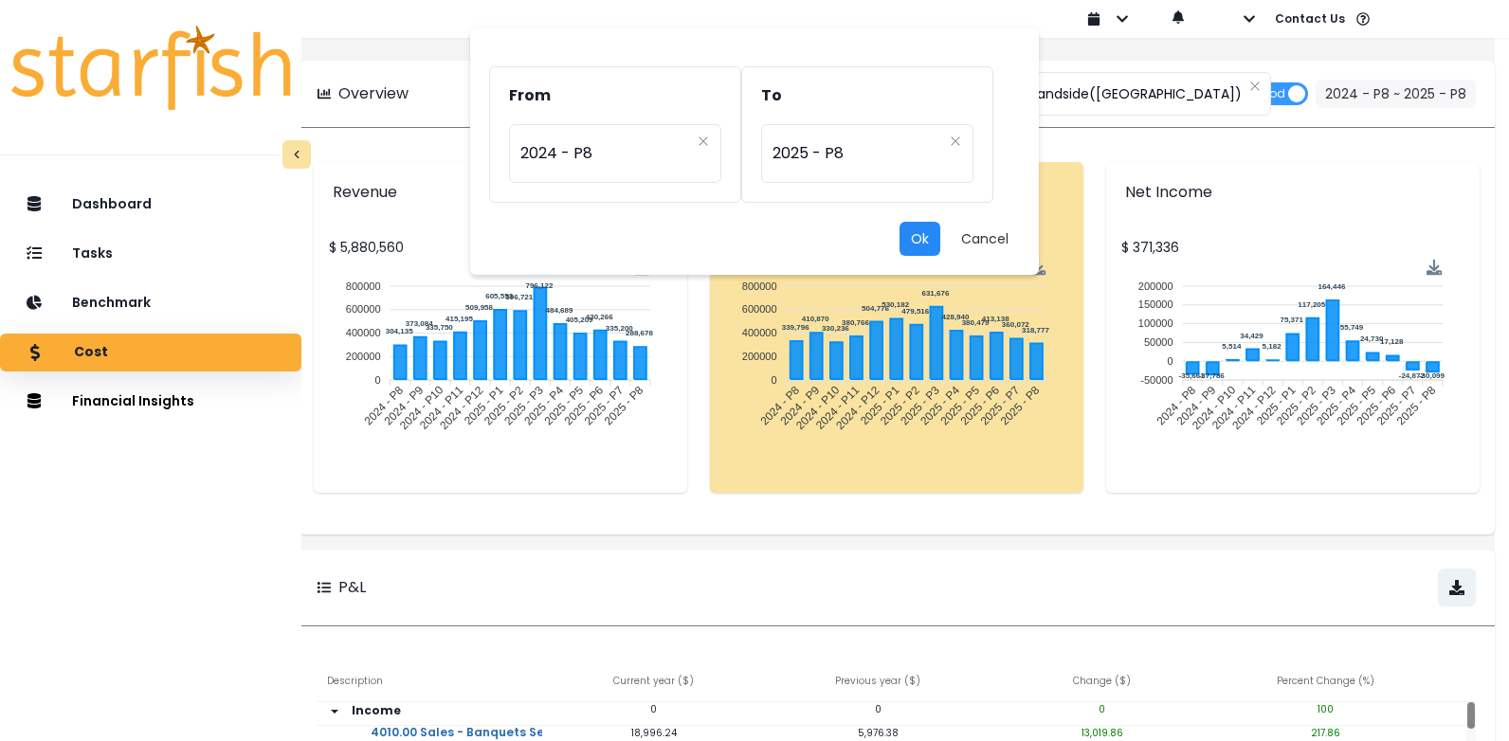
click at [928, 249] on button "Ok" at bounding box center [919, 239] width 41 height 34
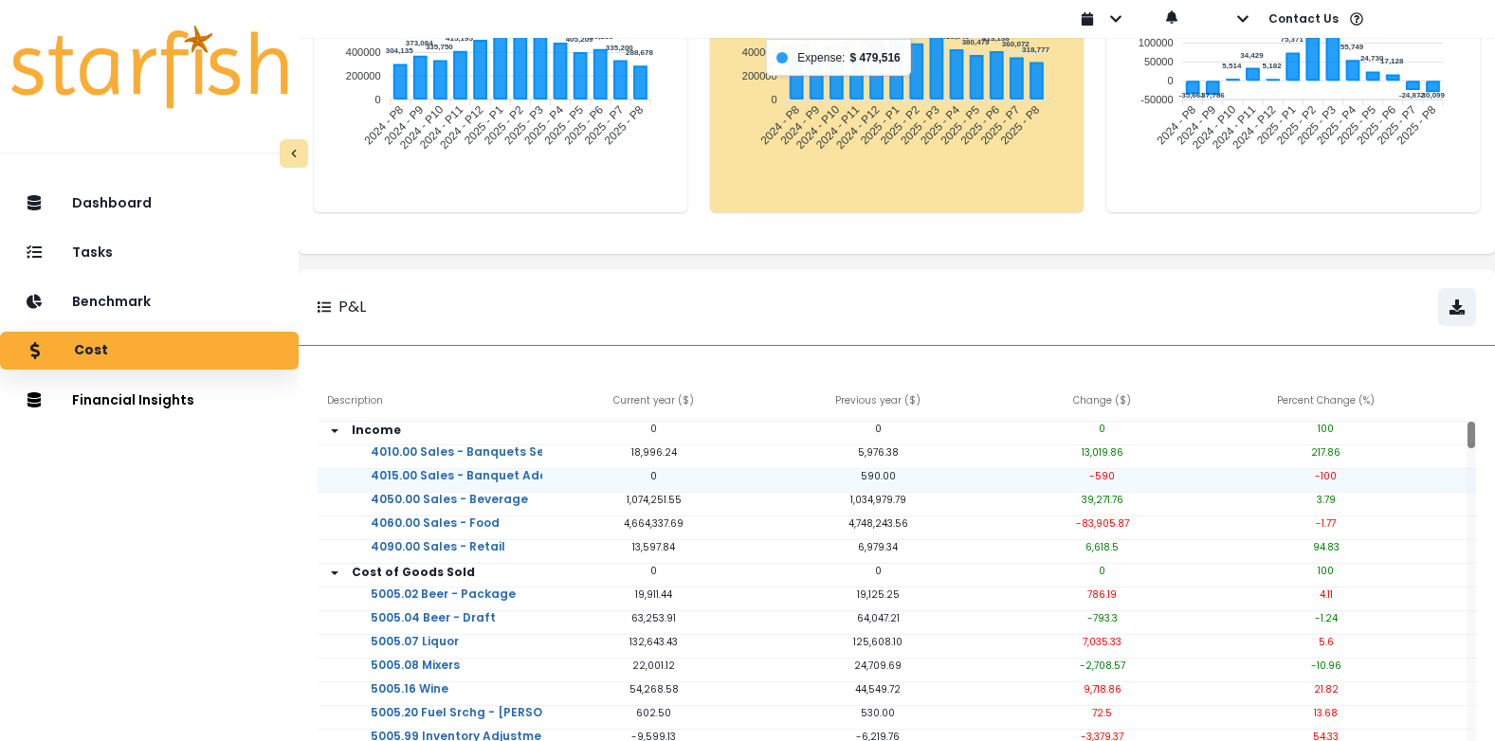
scroll to position [354, 0]
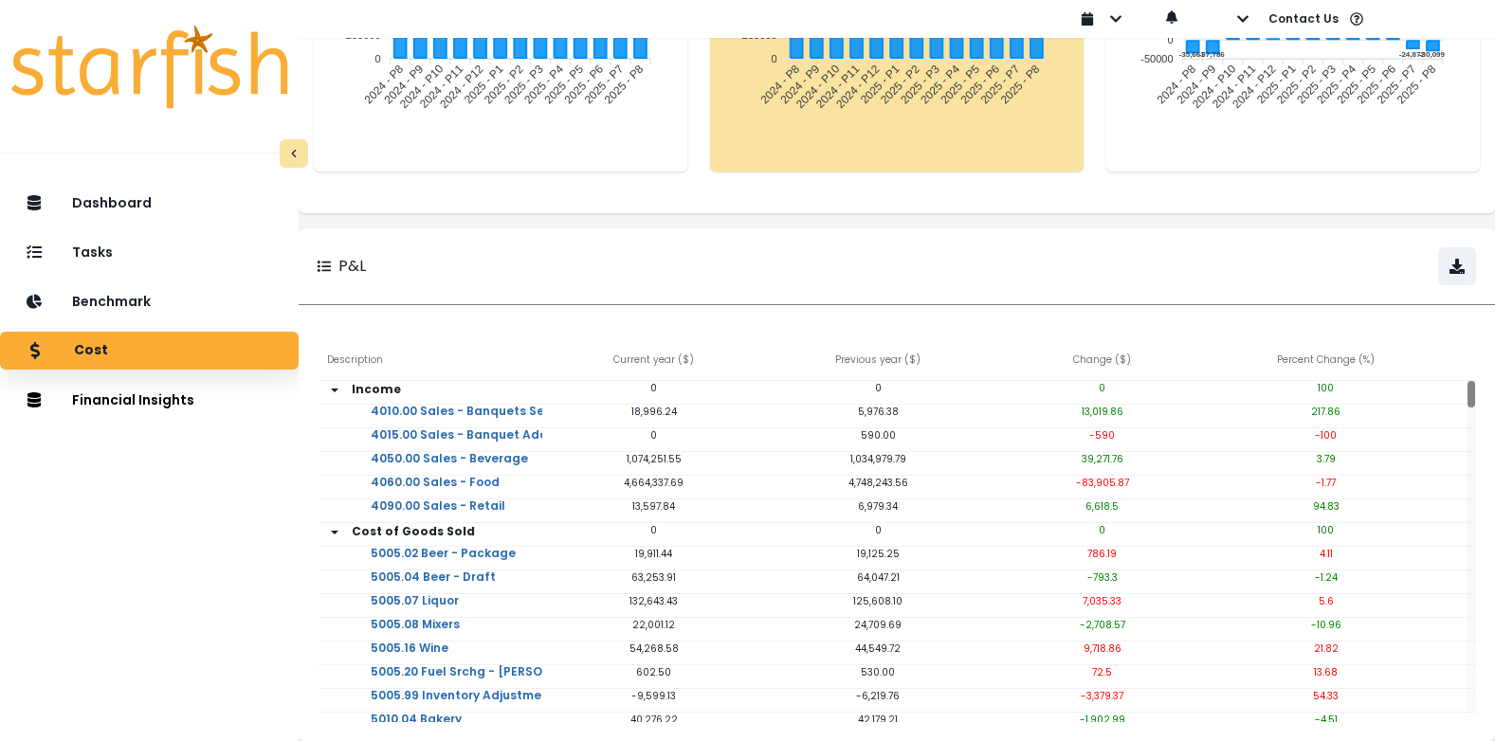
click at [331, 261] on icon at bounding box center [324, 266] width 13 height 10
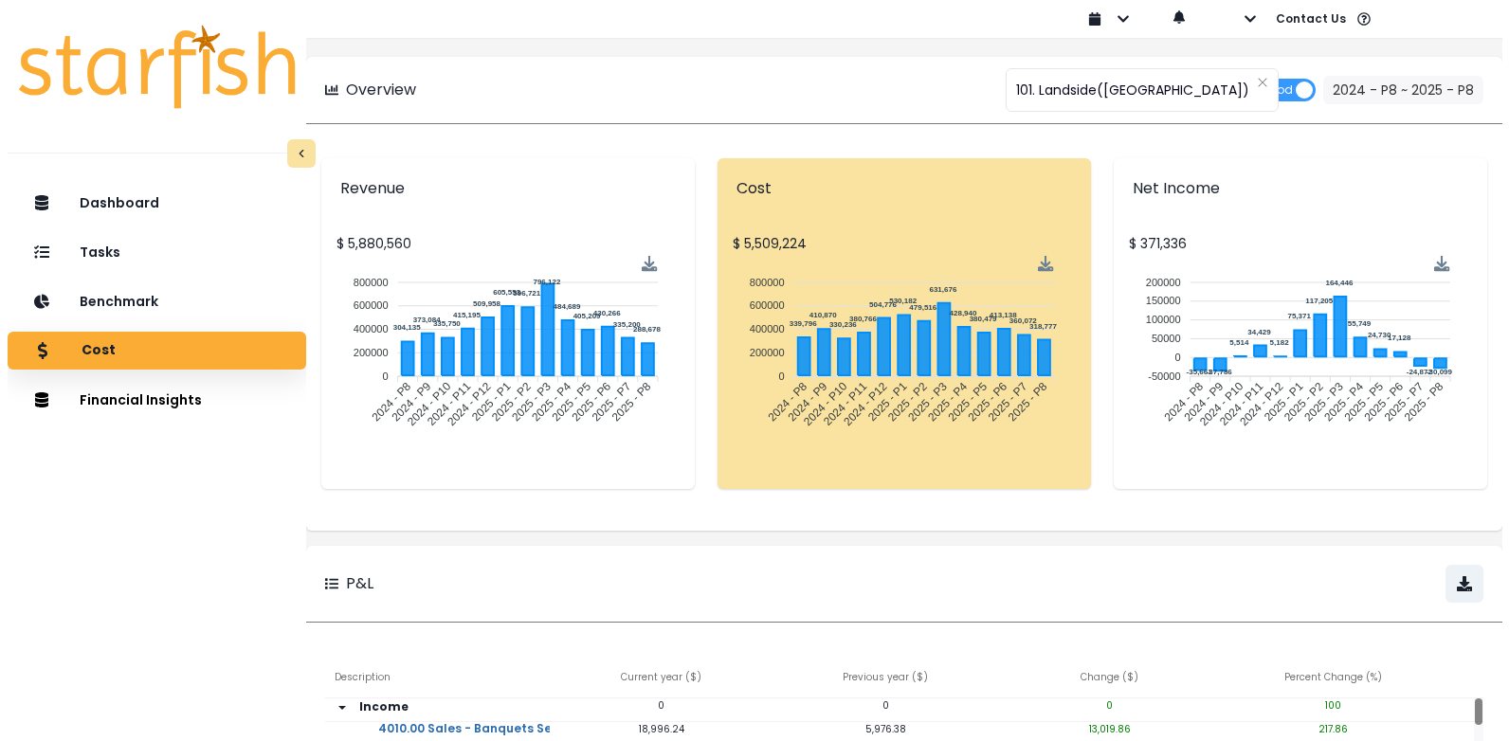
scroll to position [0, 0]
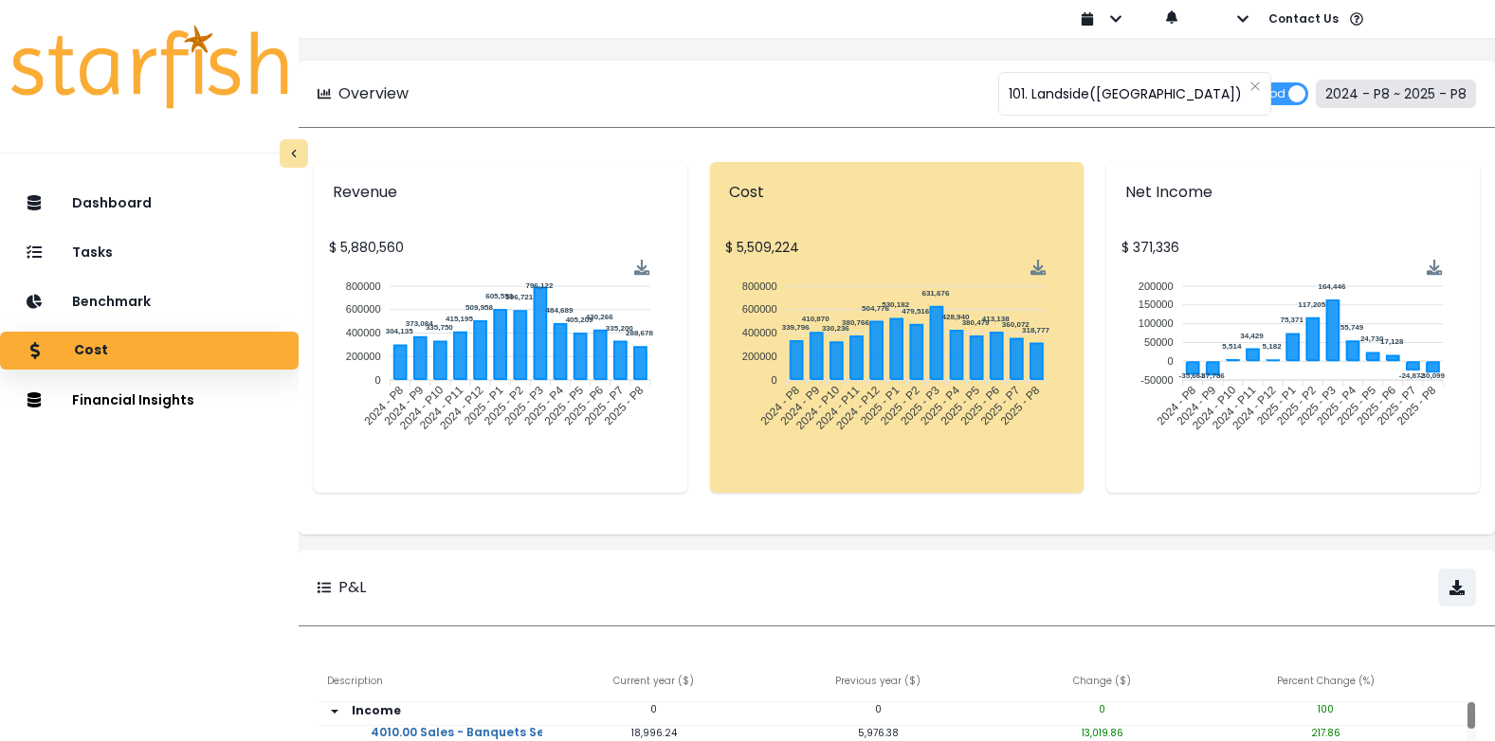
click at [1439, 98] on button "2024 - P8 ~ 2025 - P8" at bounding box center [1396, 94] width 160 height 28
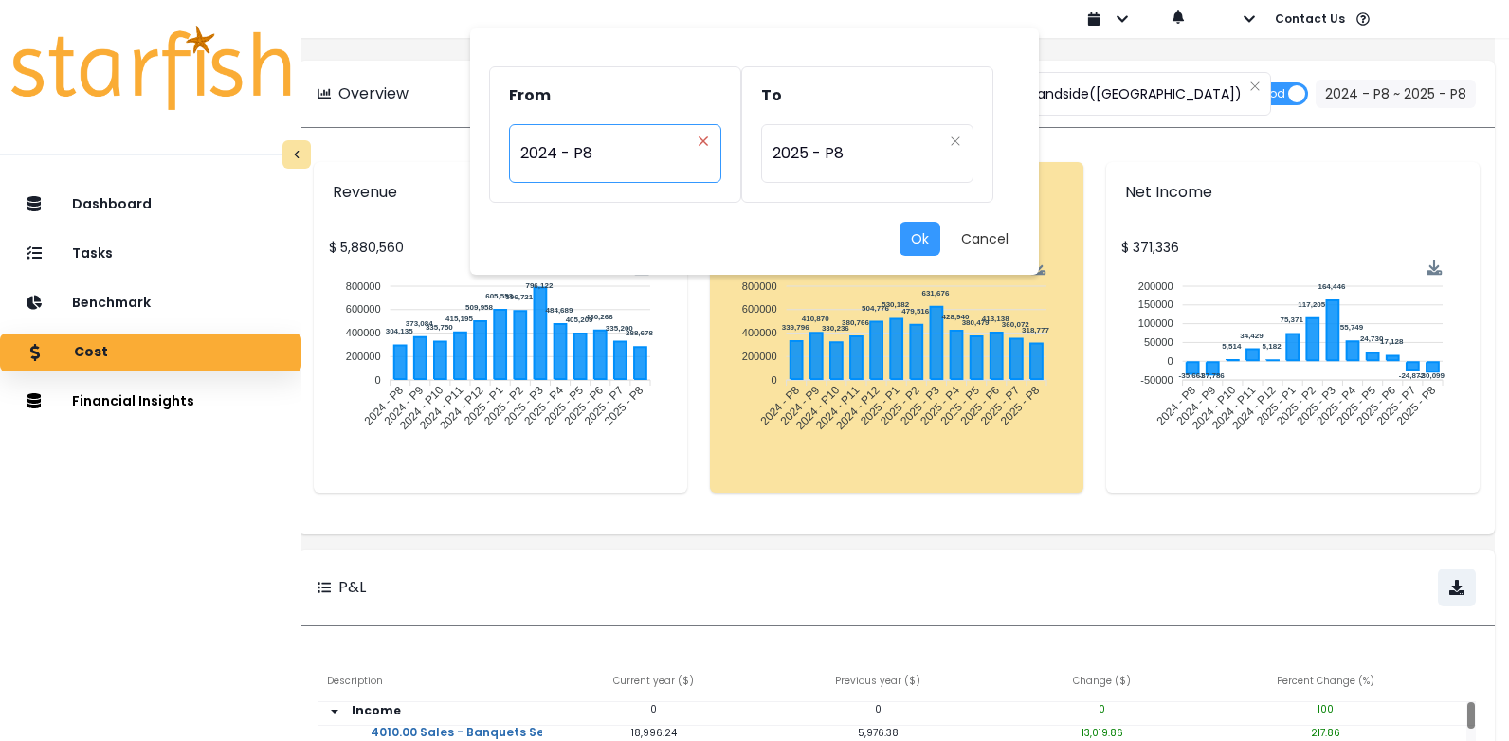
click at [705, 141] on icon "close" at bounding box center [703, 141] width 11 height 11
click at [704, 141] on icon "arrow down line" at bounding box center [701, 141] width 15 height 19
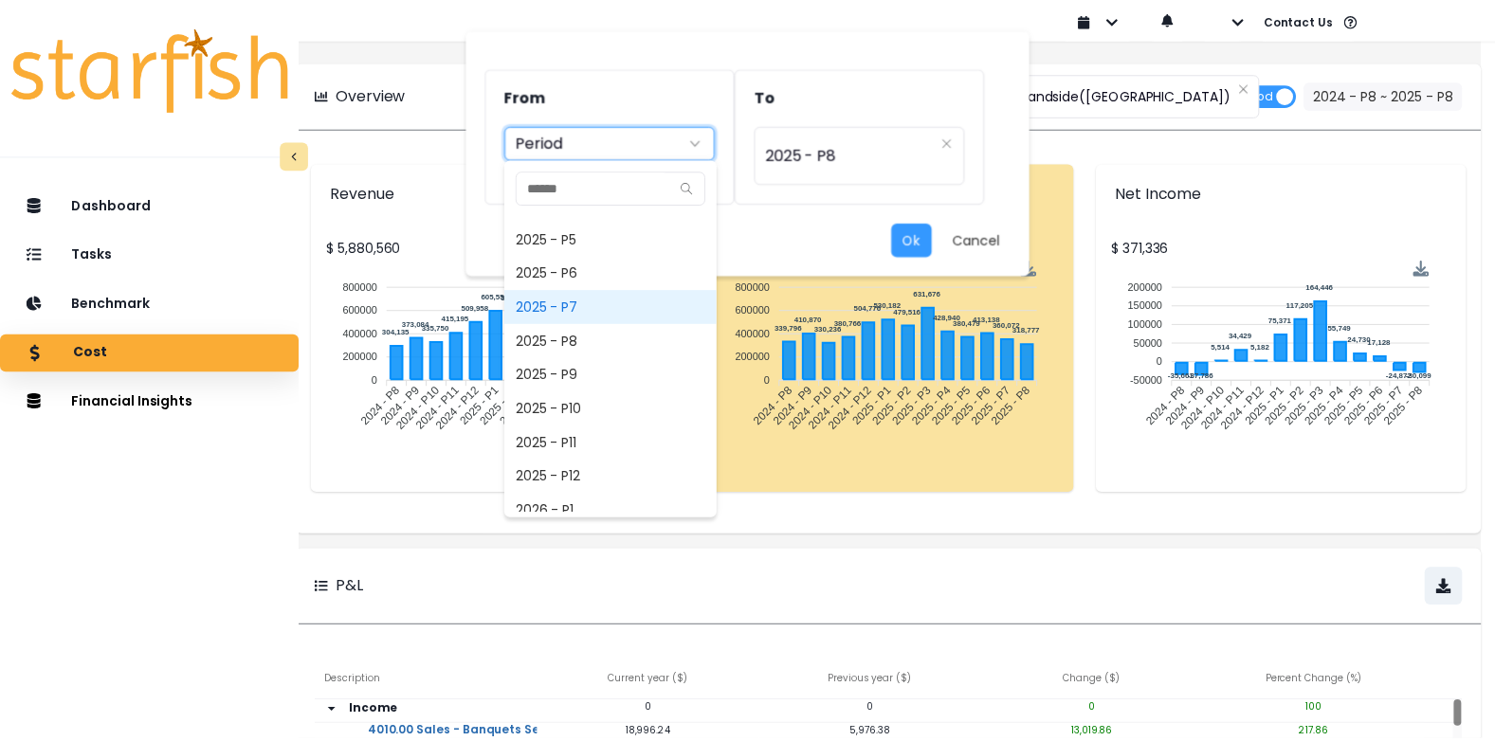
scroll to position [1259, 0]
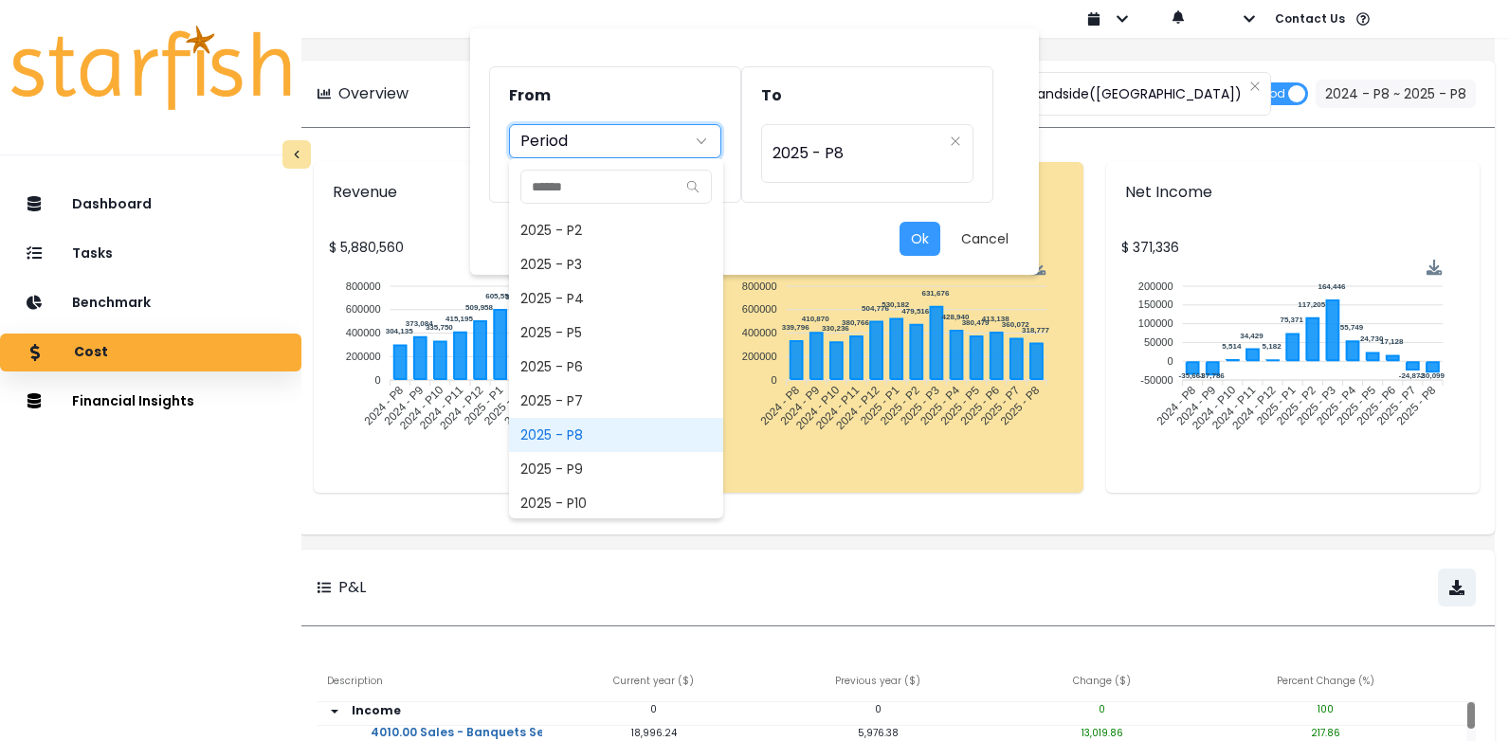
click at [571, 425] on span "2025 - P8" at bounding box center [616, 435] width 214 height 34
type input "*********"
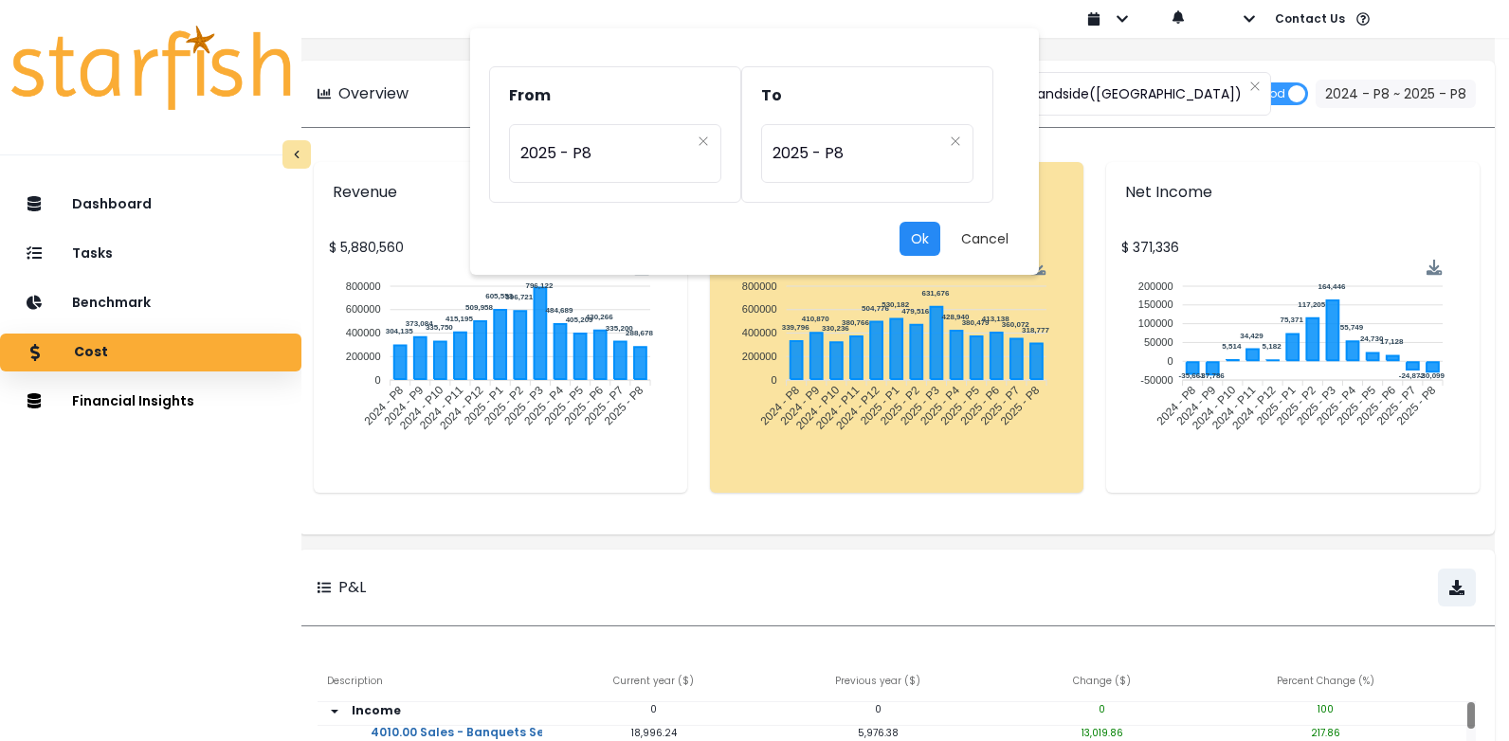
click at [924, 242] on button "Ok" at bounding box center [919, 239] width 41 height 34
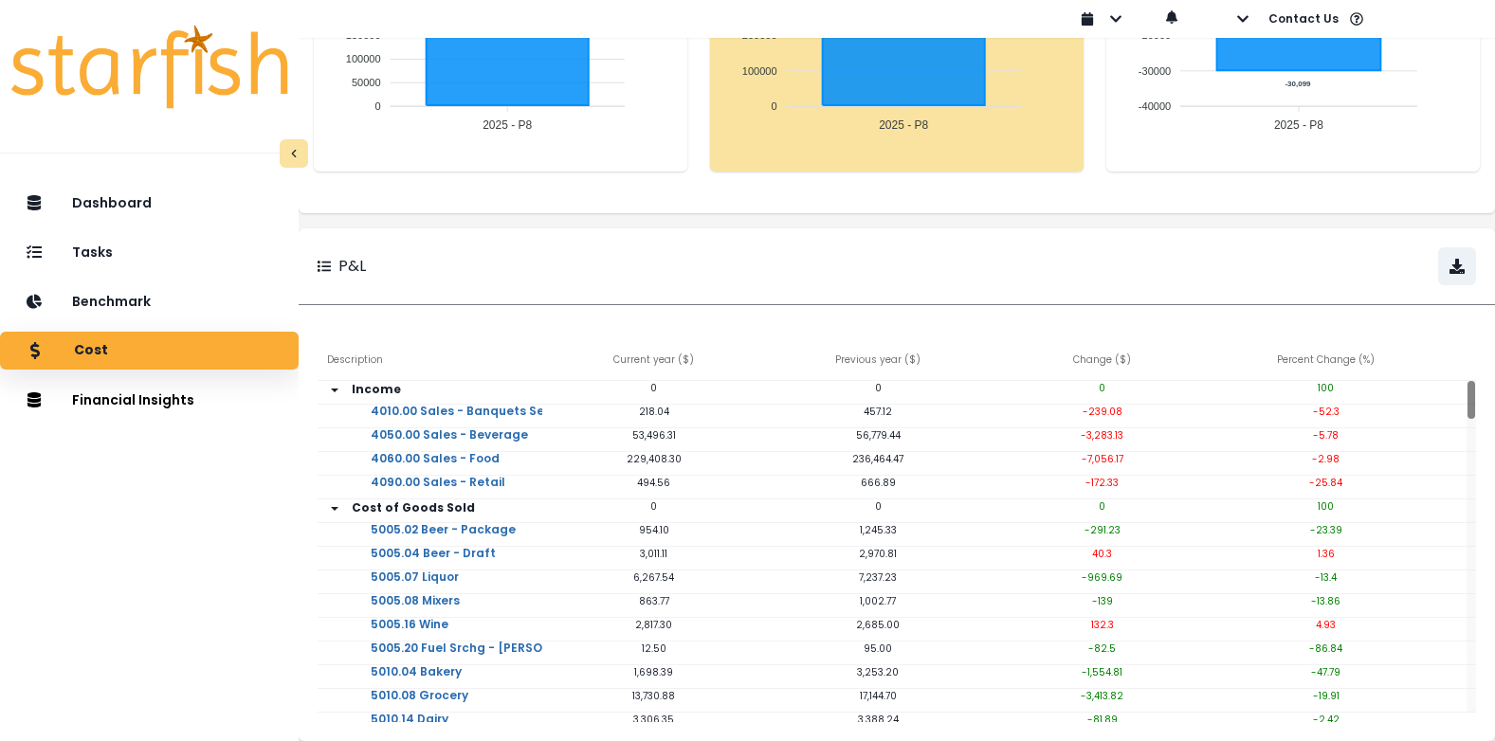
scroll to position [354, 0]
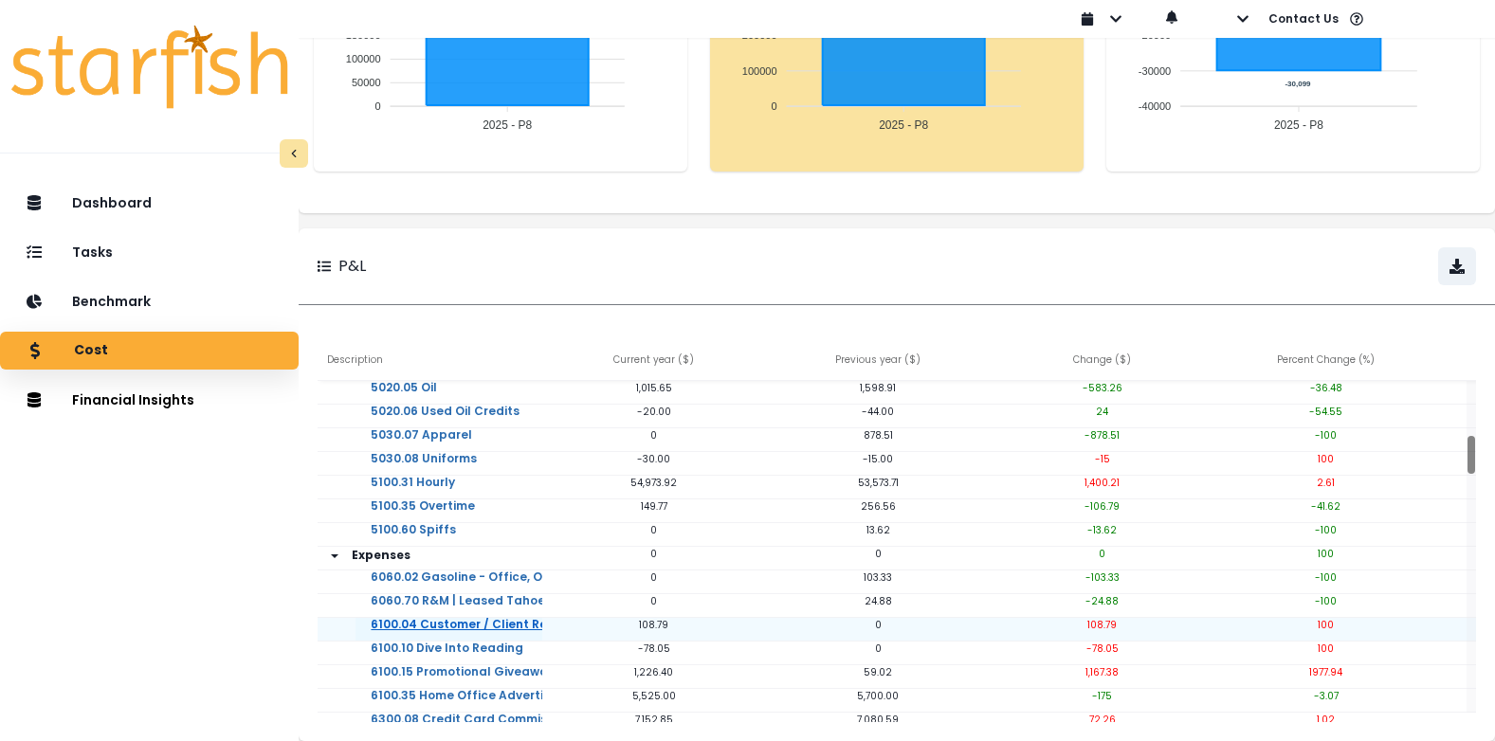
click at [480, 618] on link "6100.04 Customer / Client Relations" at bounding box center [479, 637] width 249 height 38
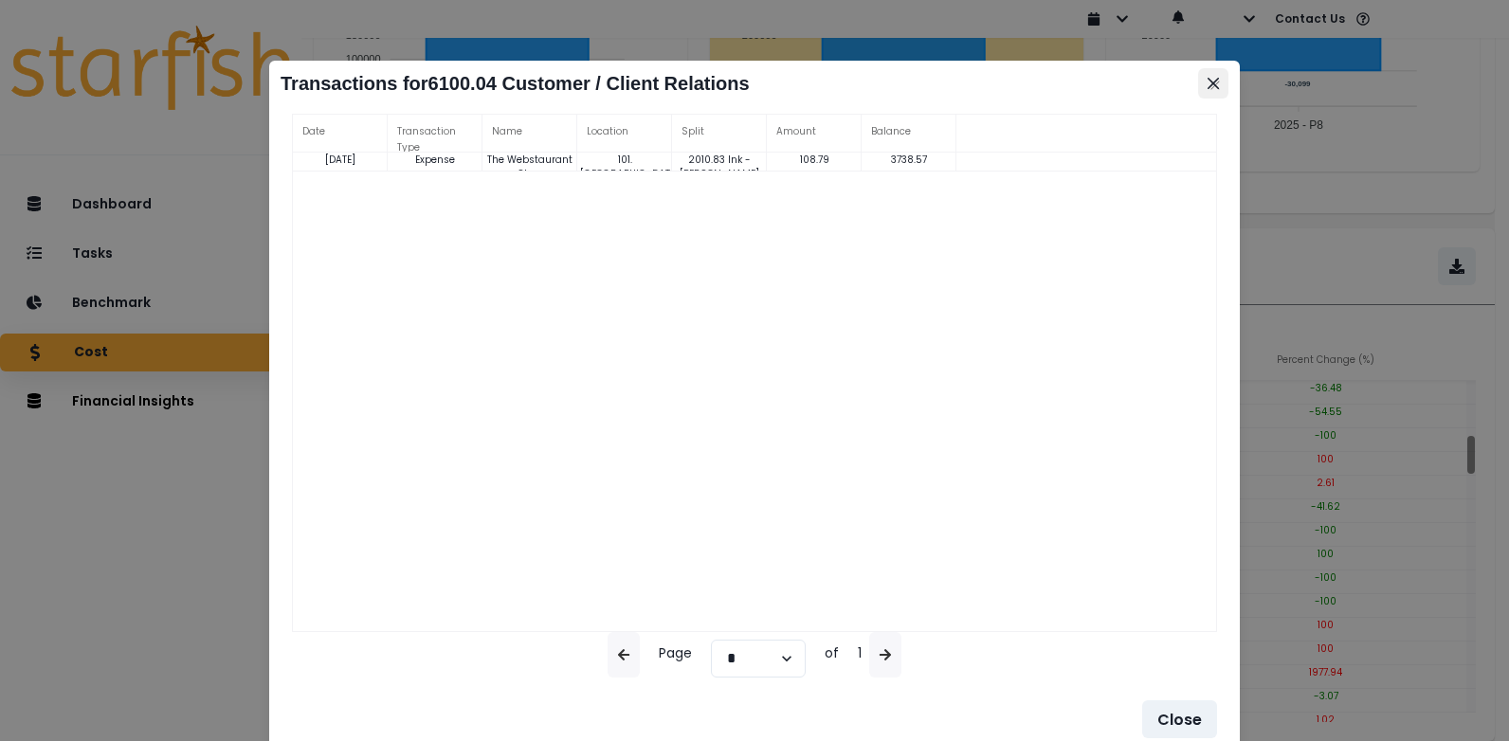
click at [1226, 82] on button "Close" at bounding box center [1213, 83] width 30 height 30
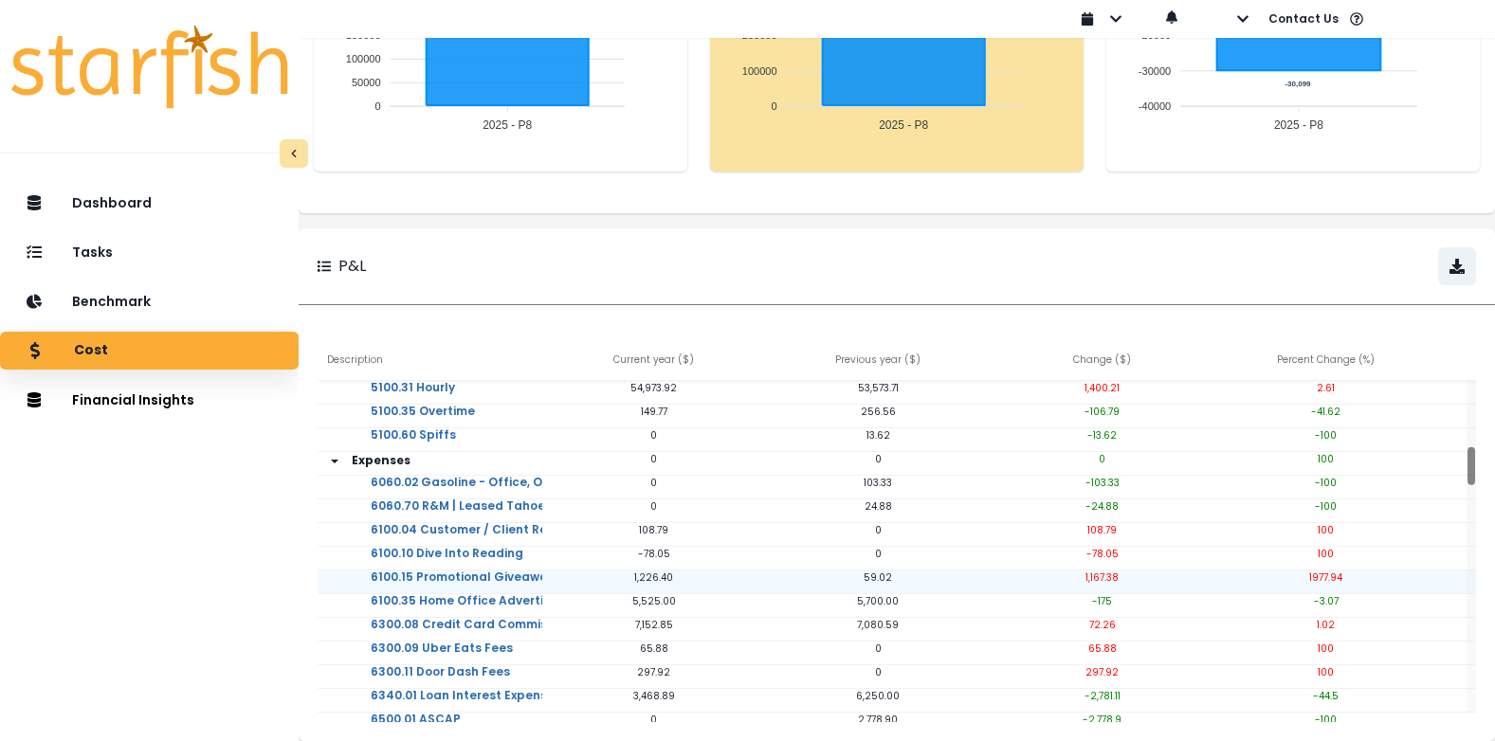
click at [651, 571] on p "1,226.40" at bounding box center [654, 578] width 224 height 14
click at [542, 571] on link "6100.15 Promotional Giveaways" at bounding box center [465, 590] width 221 height 38
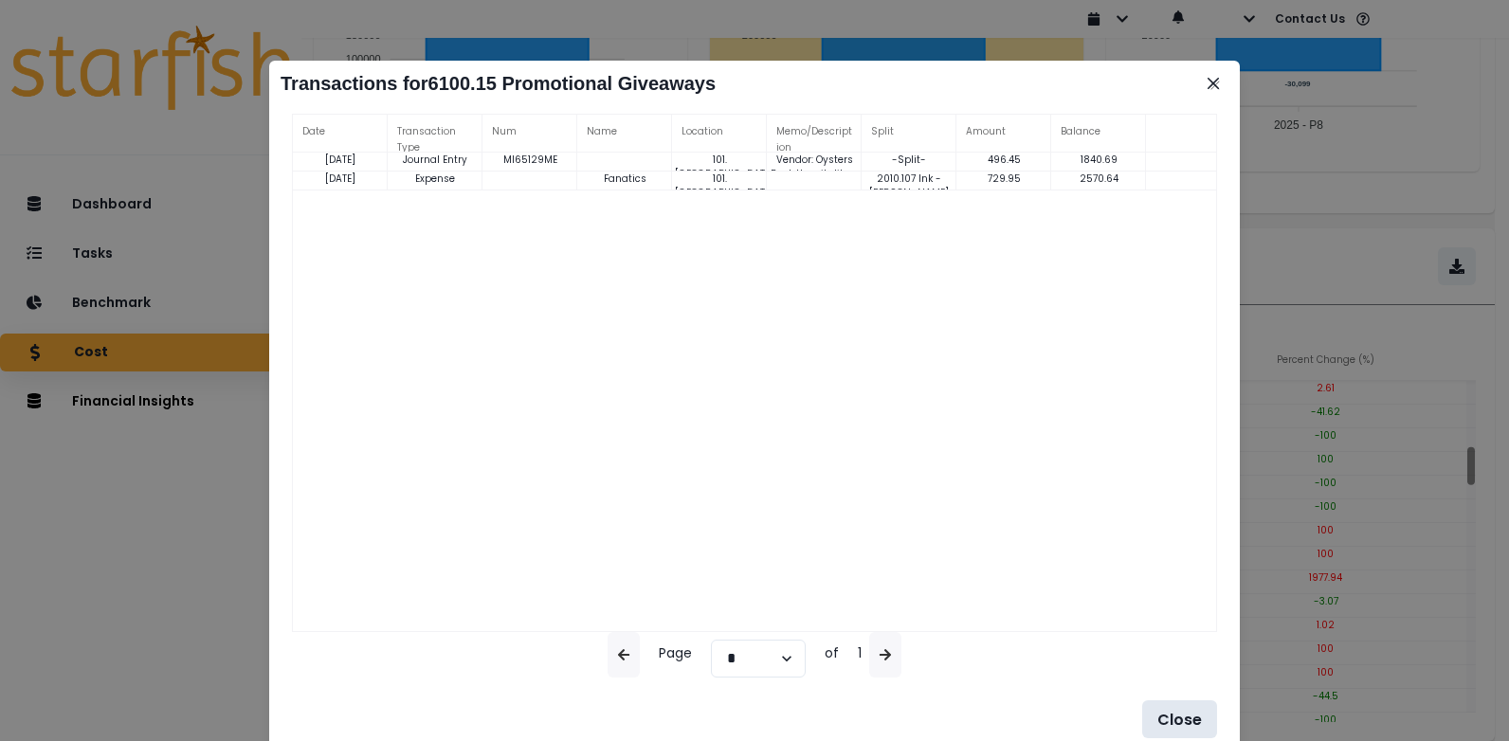
click at [1169, 715] on button "Close" at bounding box center [1179, 719] width 75 height 38
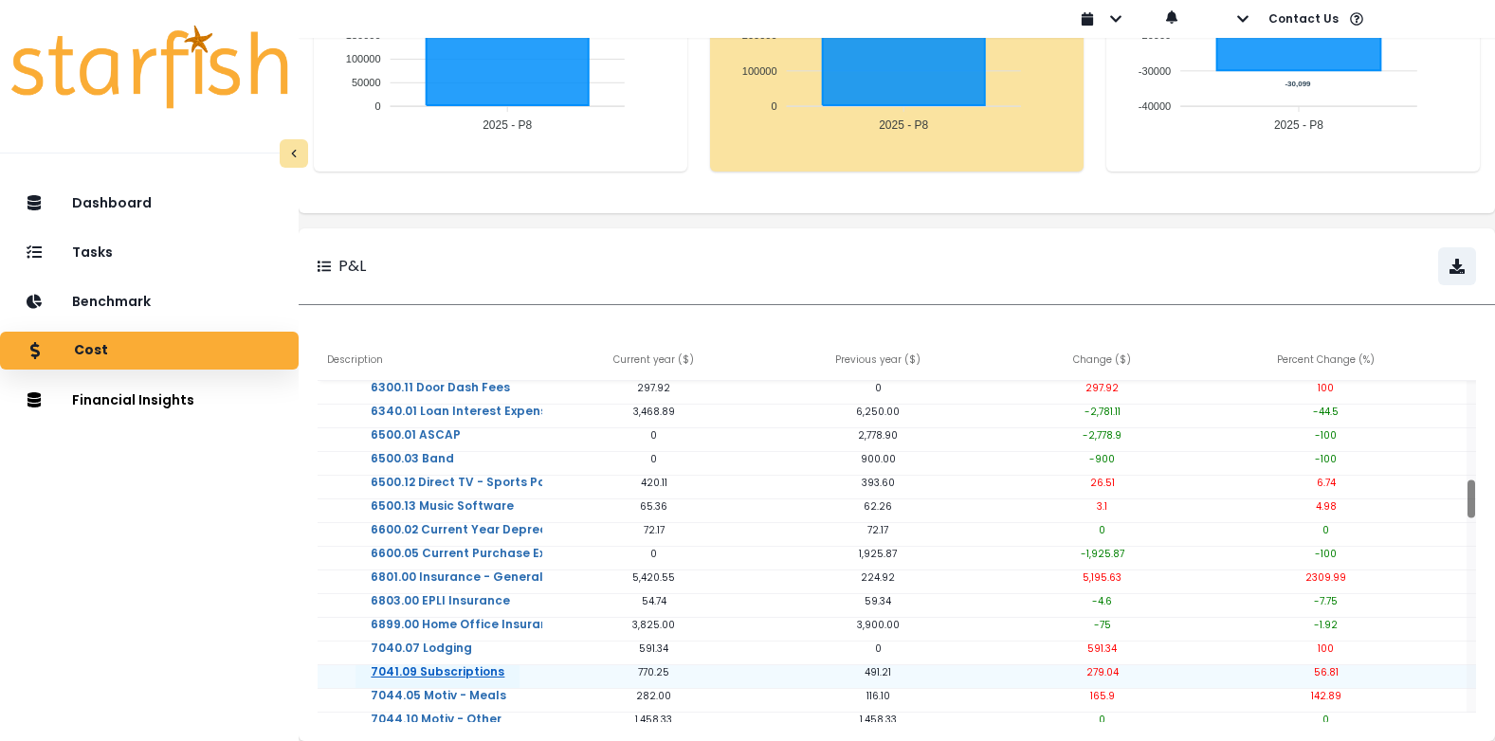
click at [478, 665] on link "7041.09 Subscriptions" at bounding box center [437, 684] width 164 height 38
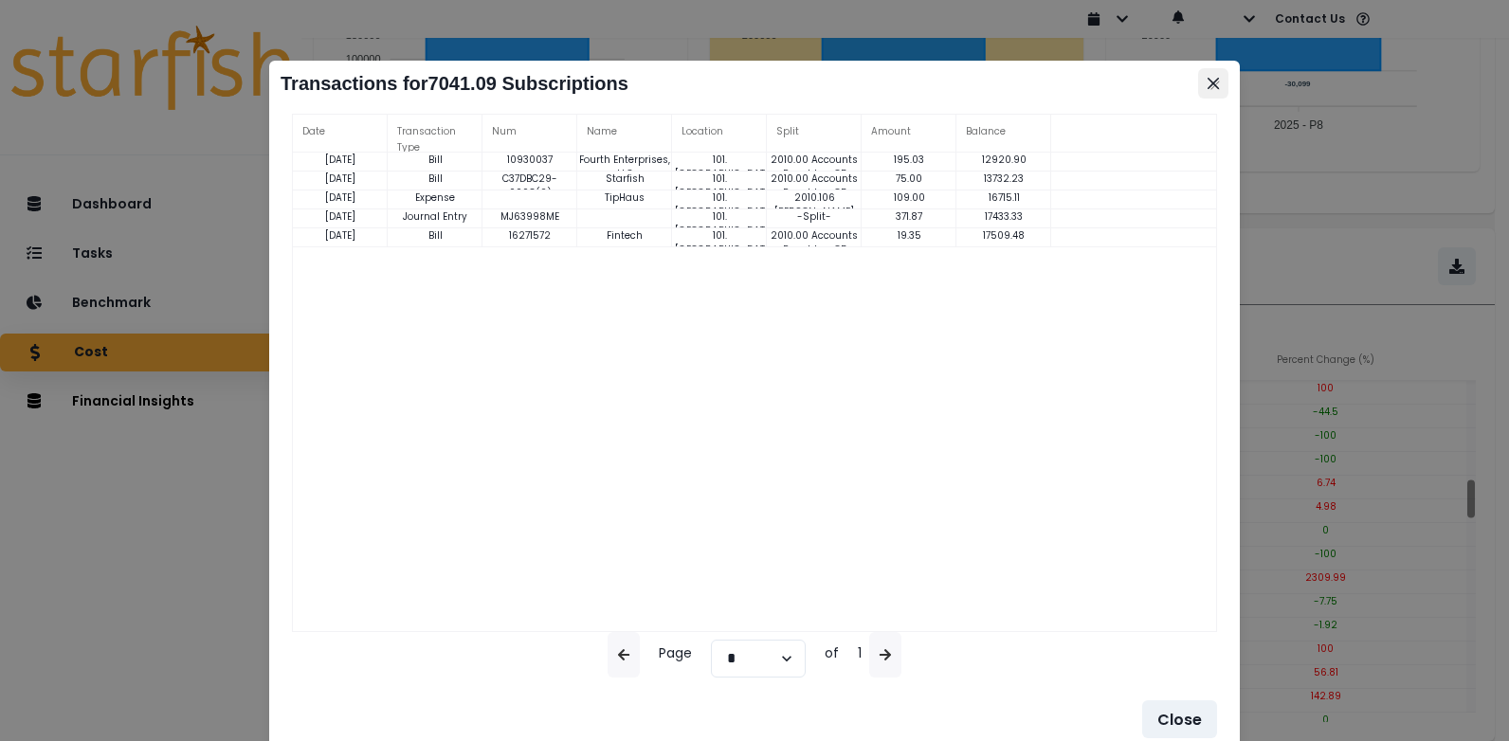
click at [1213, 87] on icon "Close" at bounding box center [1213, 83] width 11 height 11
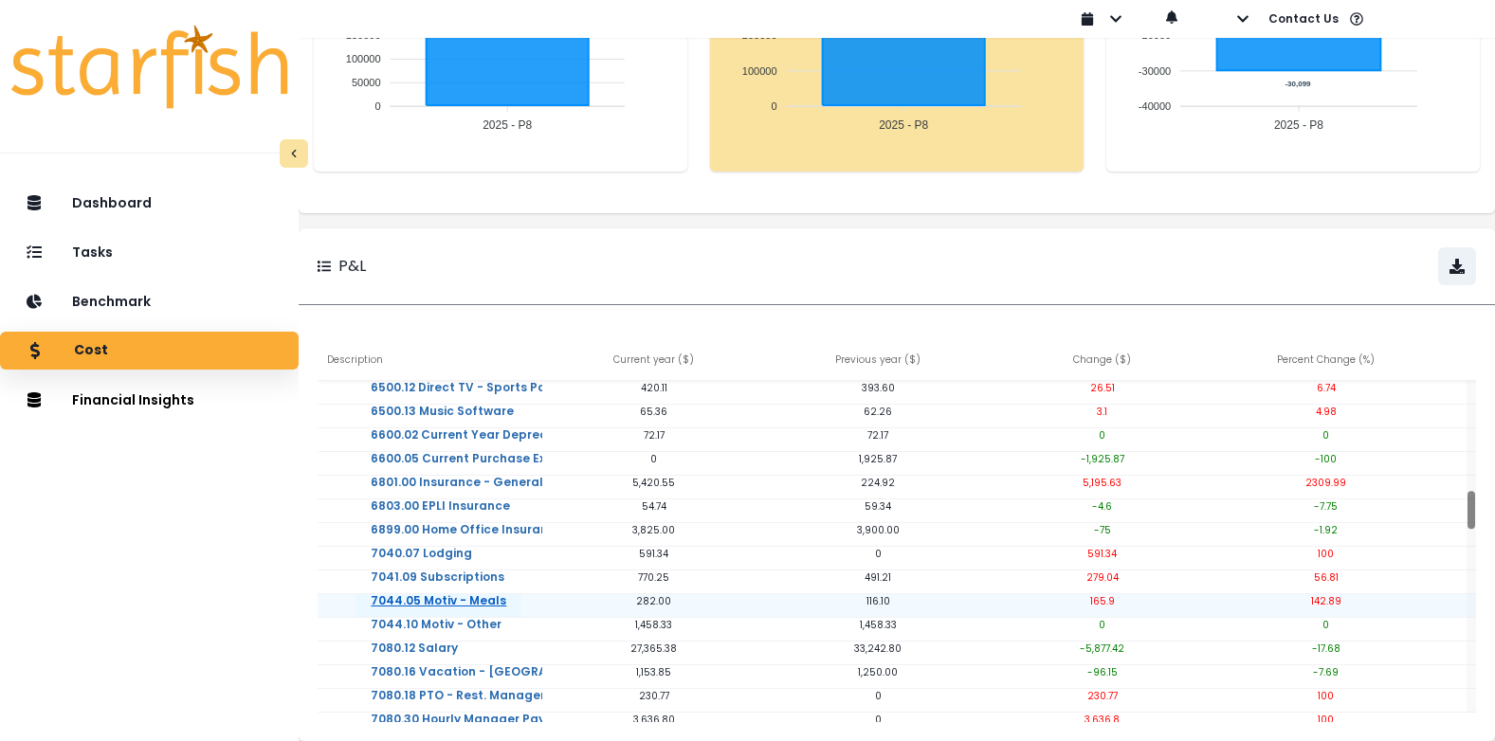
click at [484, 594] on link "7044.05 Motiv - Meals" at bounding box center [438, 613] width 166 height 38
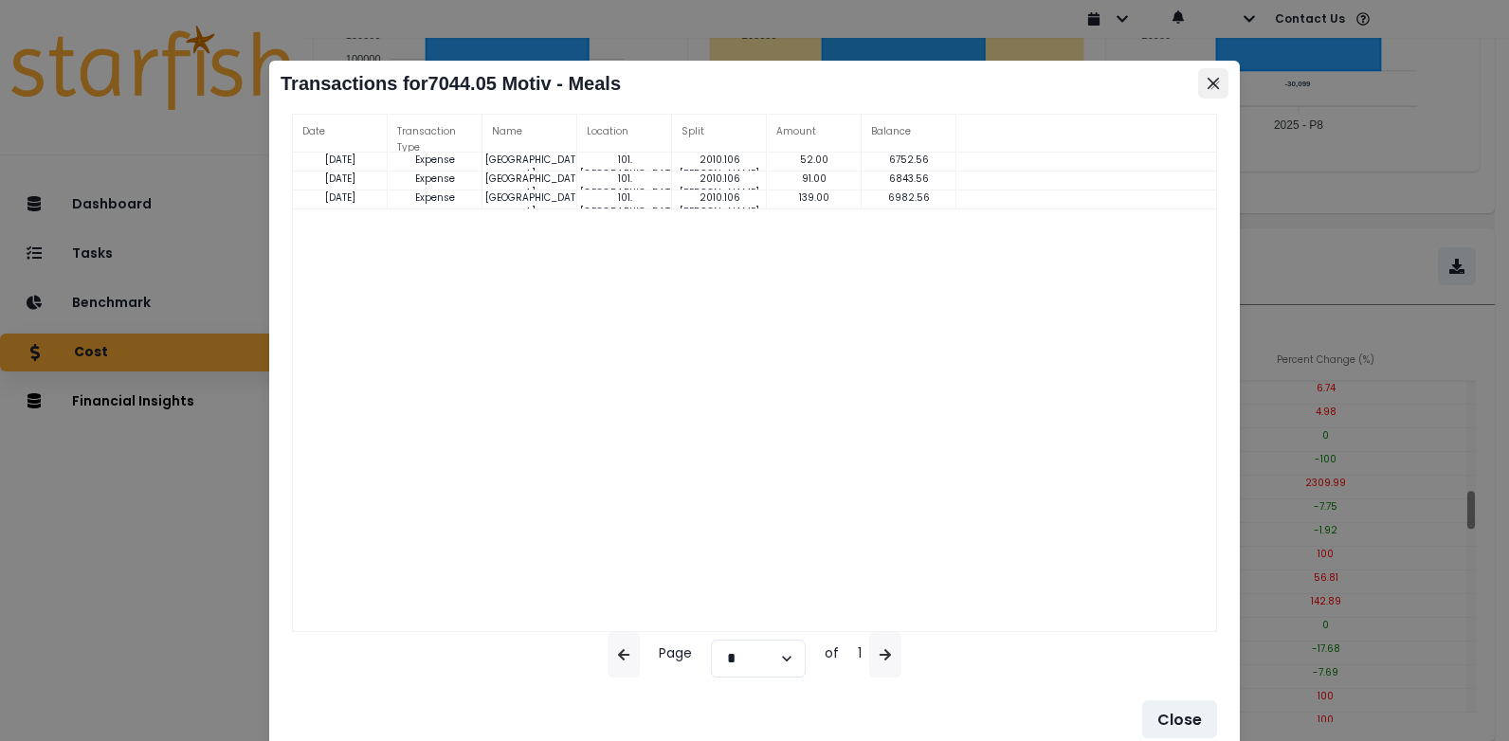
click at [1211, 82] on icon "Close" at bounding box center [1213, 83] width 11 height 11
